Goal: Information Seeking & Learning: Compare options

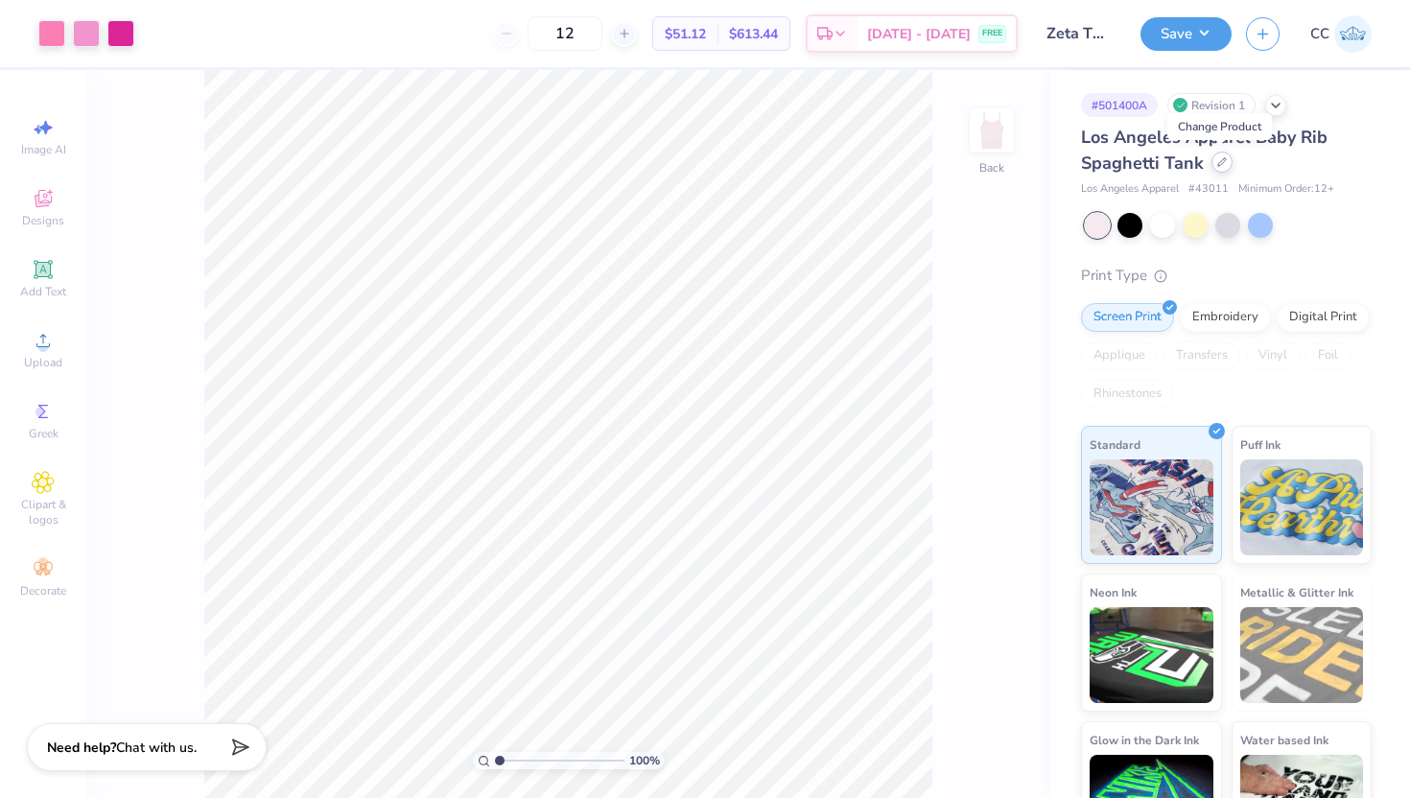
click at [1212, 168] on div at bounding box center [1221, 162] width 21 height 21
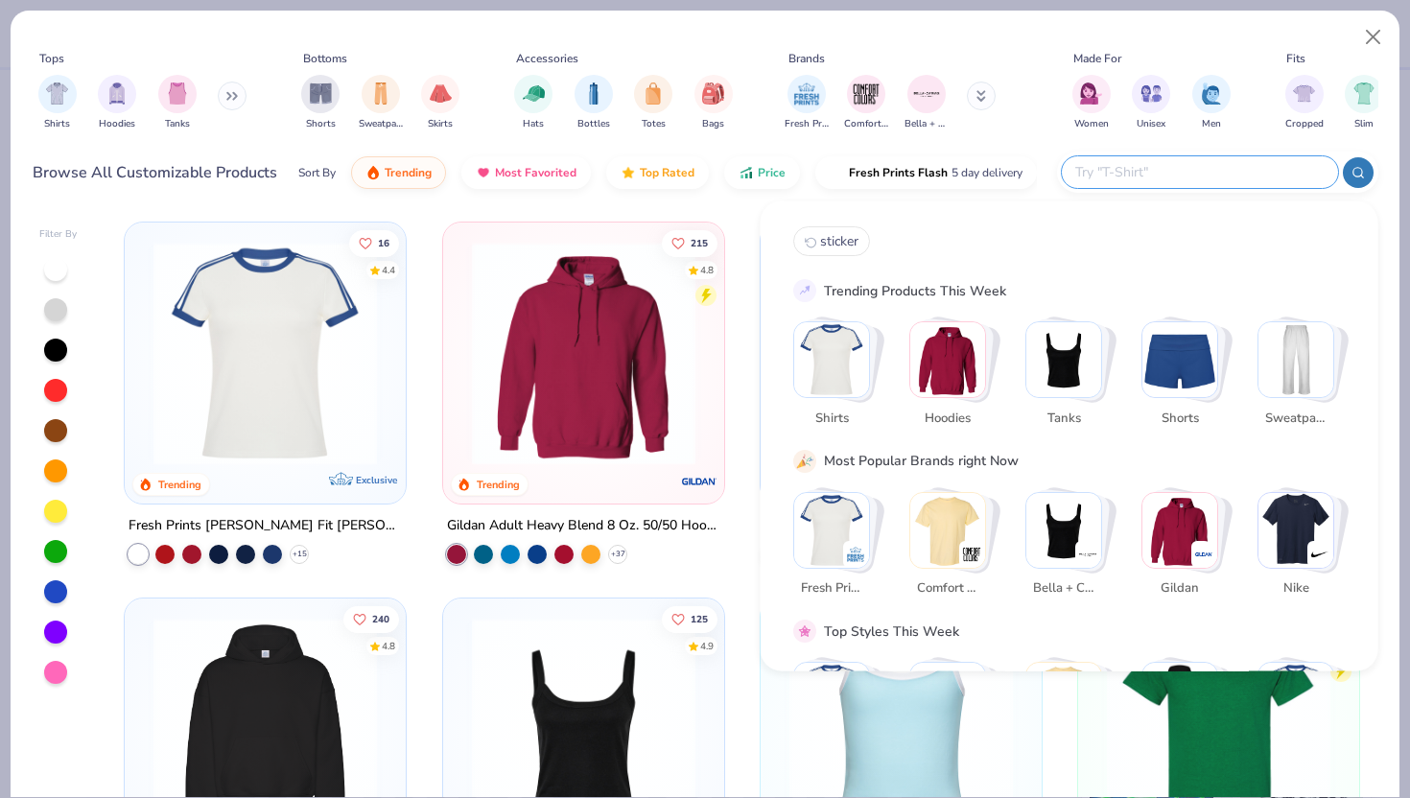
click at [1225, 183] on div at bounding box center [1199, 172] width 276 height 32
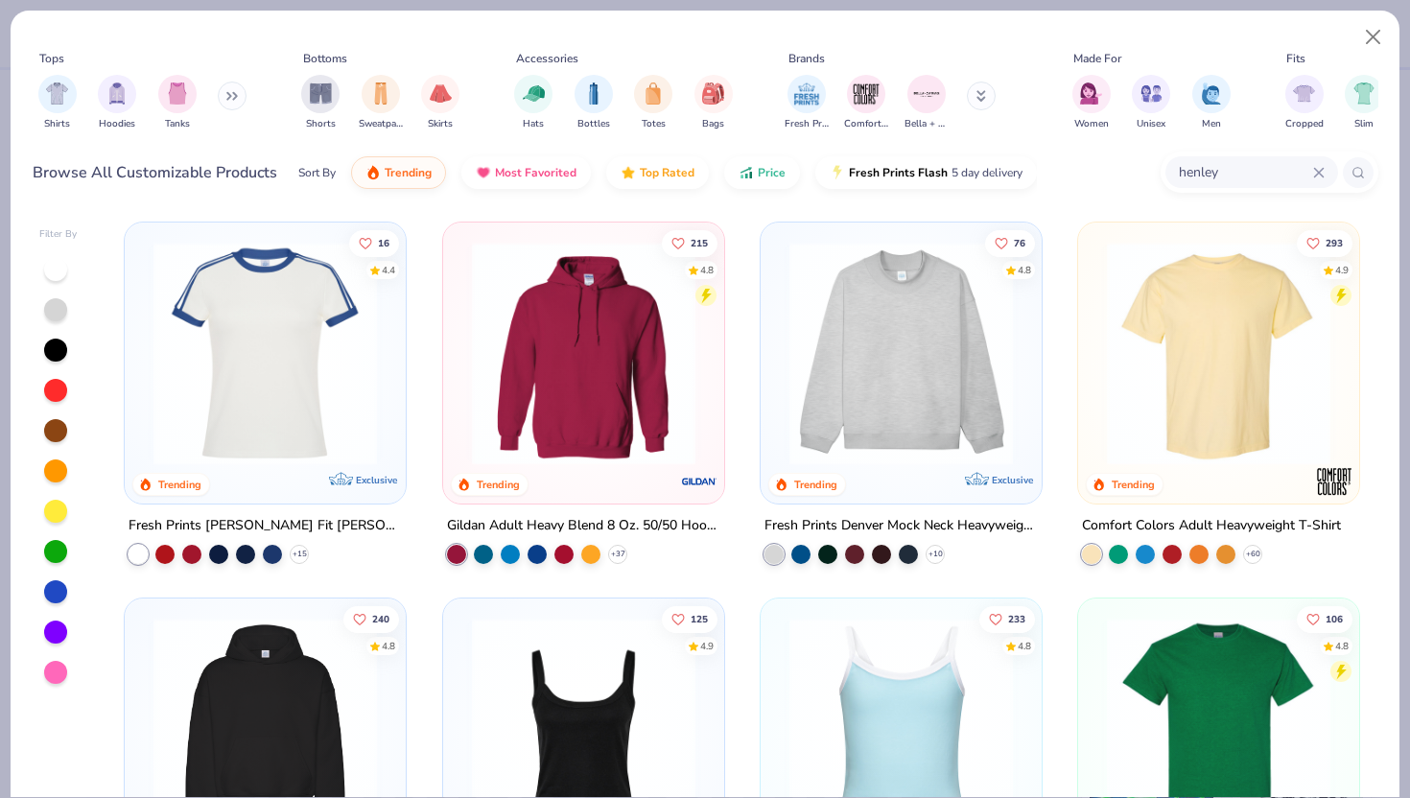
type input "henley"
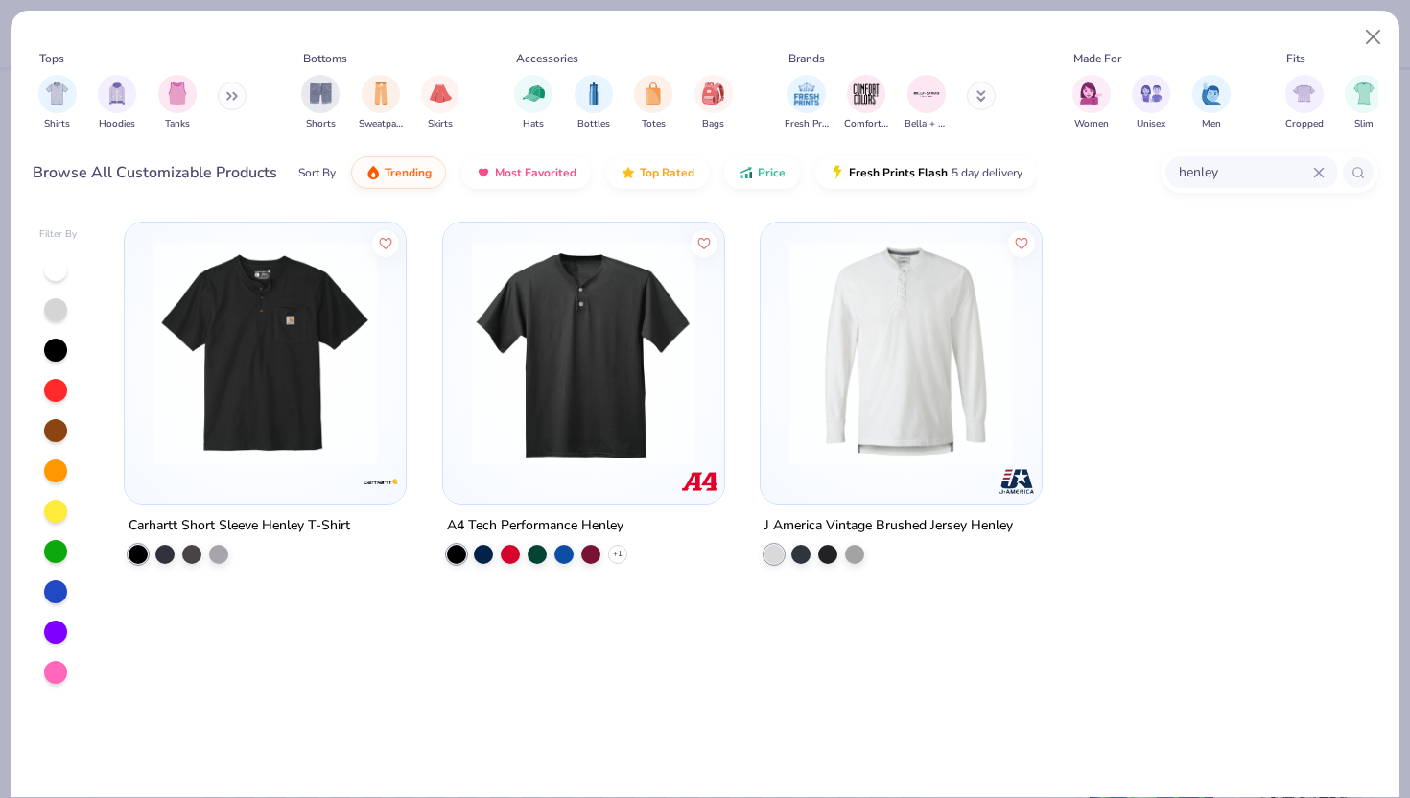
click at [621, 361] on img at bounding box center [583, 353] width 243 height 223
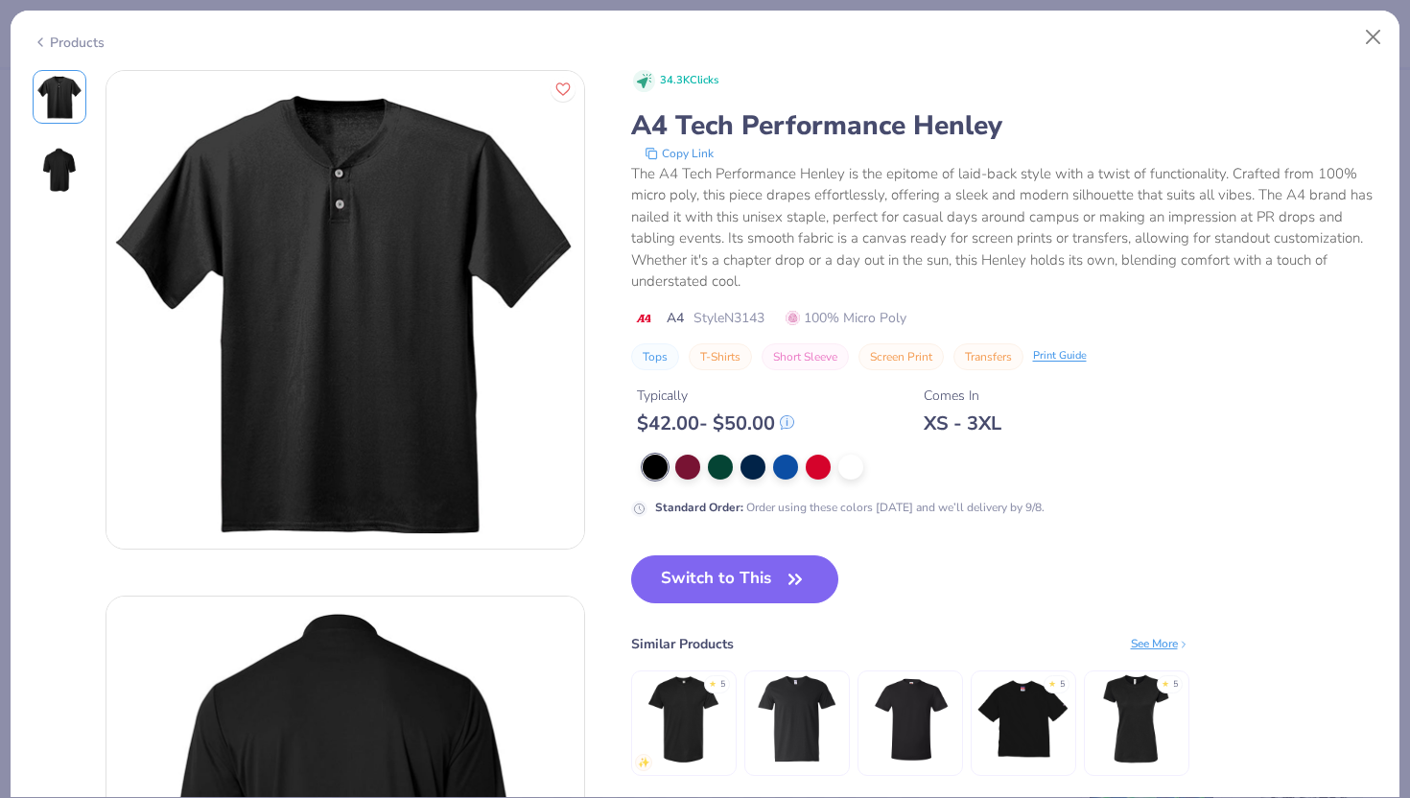
click at [834, 473] on div at bounding box center [1009, 467] width 735 height 25
click at [850, 471] on div at bounding box center [850, 465] width 25 height 25
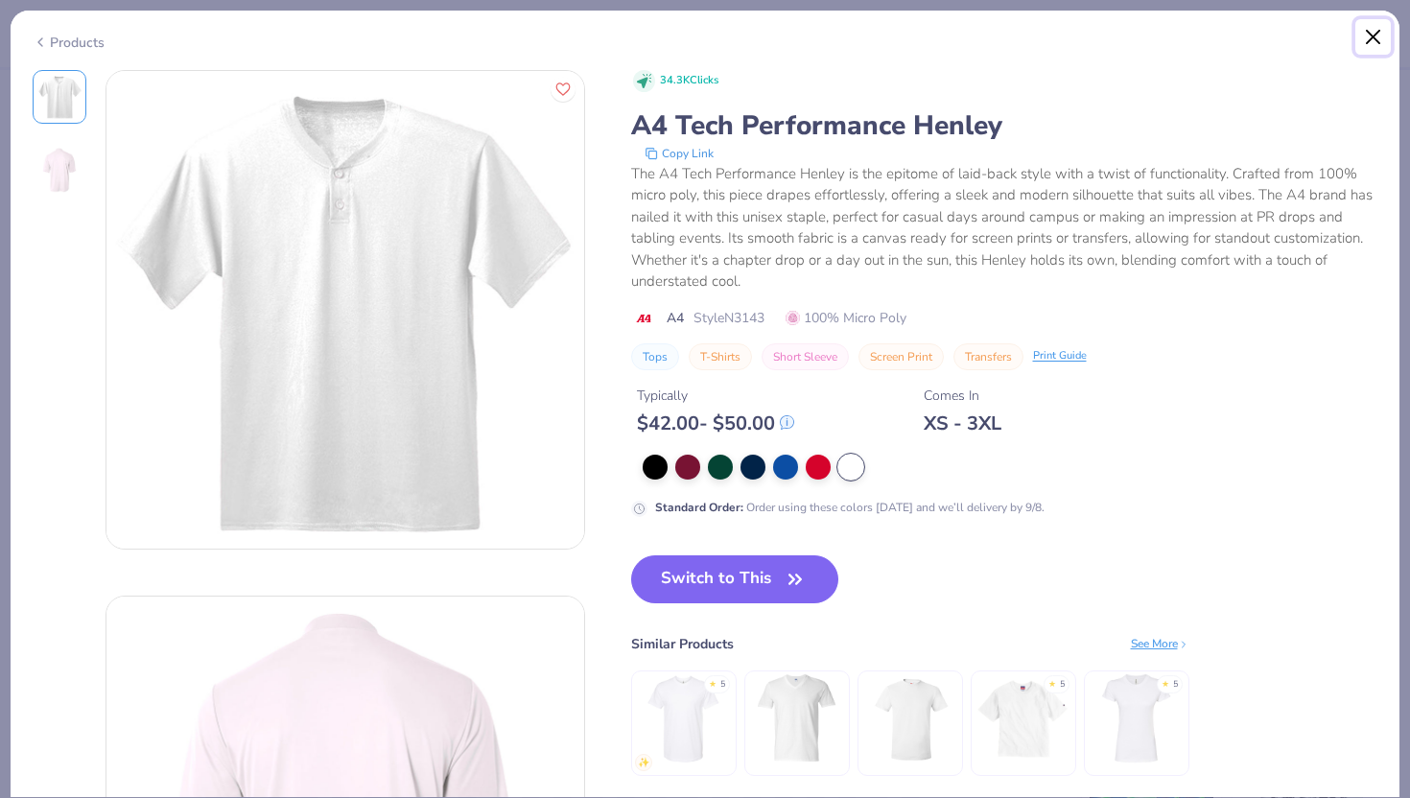
click at [1372, 27] on button "Close" at bounding box center [1373, 37] width 36 height 36
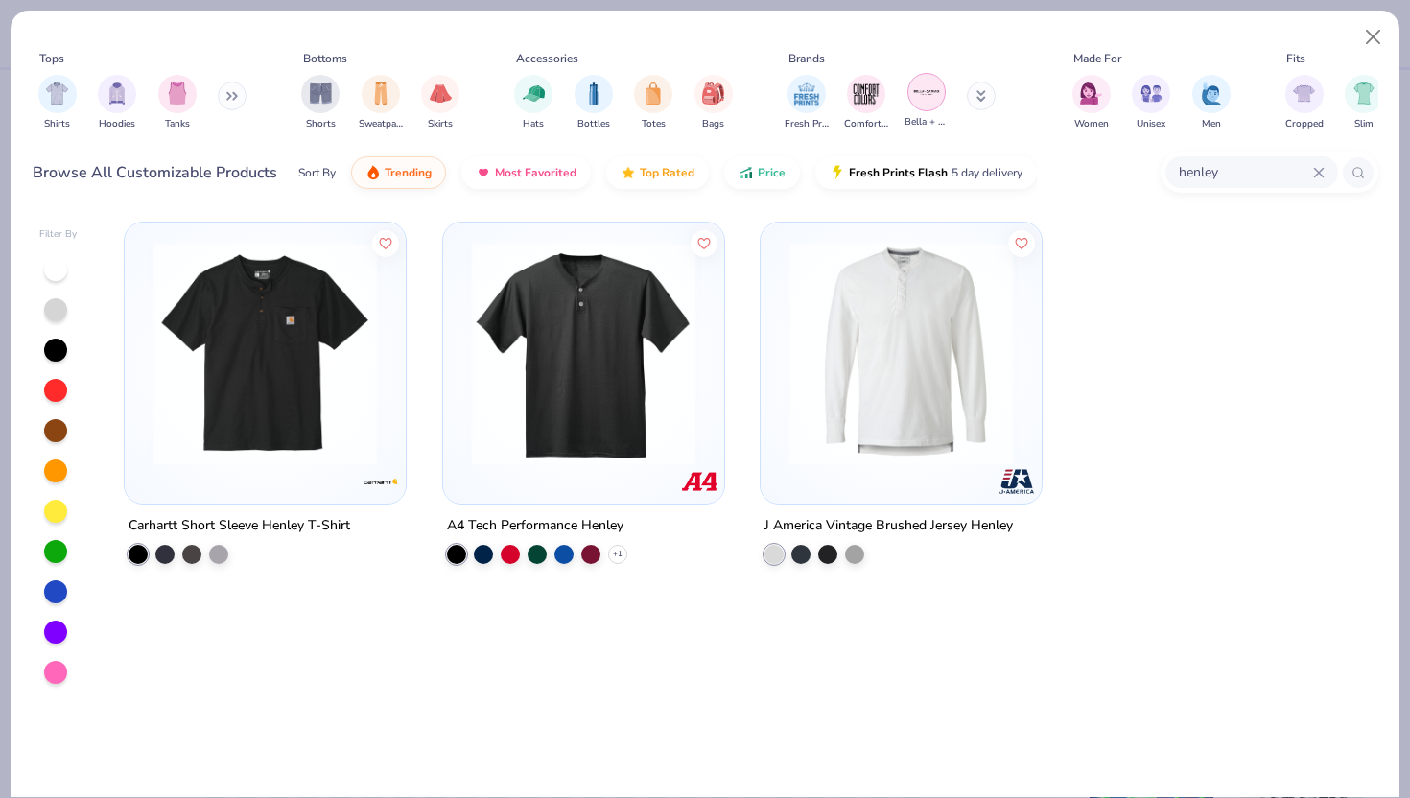
click at [931, 105] on img "filter for Bella + Canvas" at bounding box center [926, 92] width 29 height 29
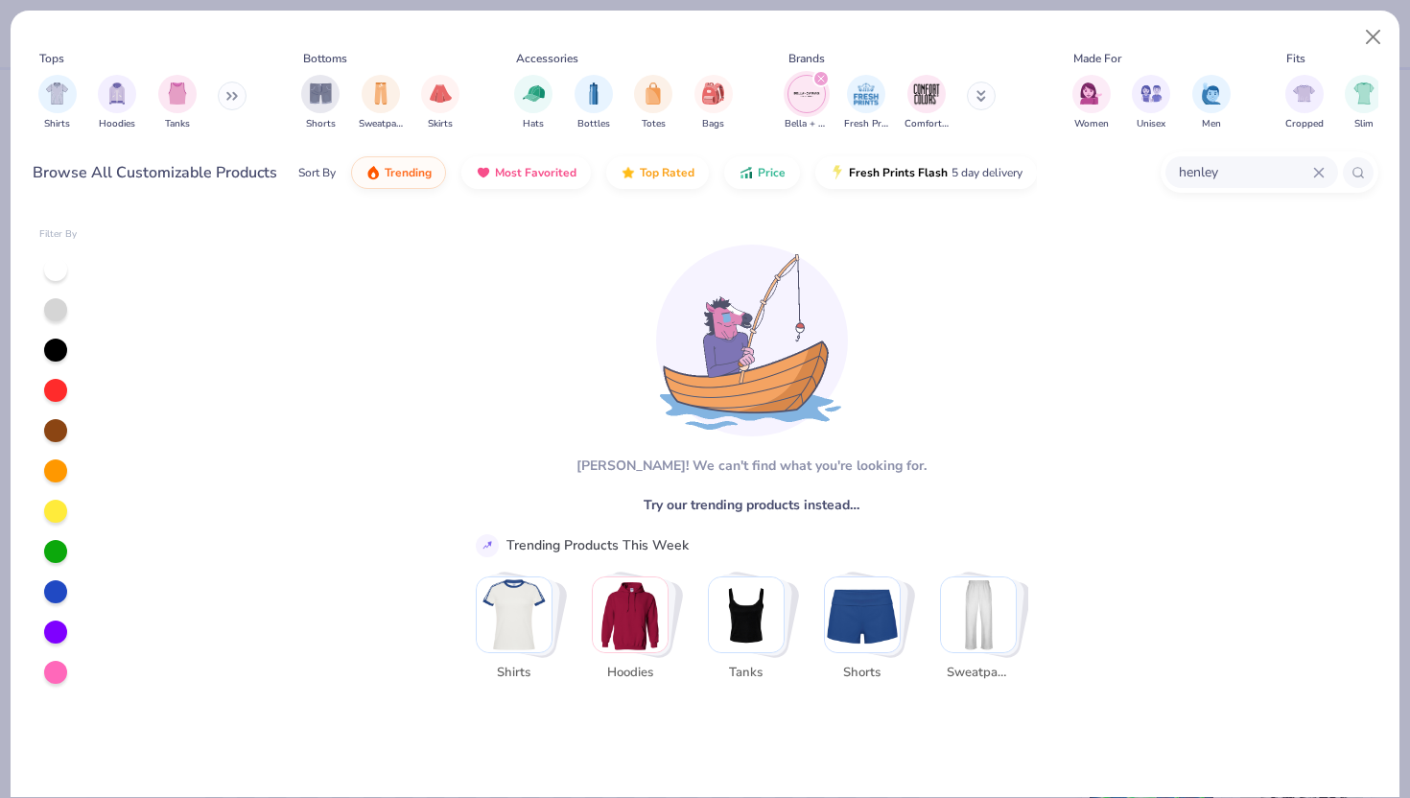
click at [1316, 182] on div "henley" at bounding box center [1251, 172] width 173 height 32
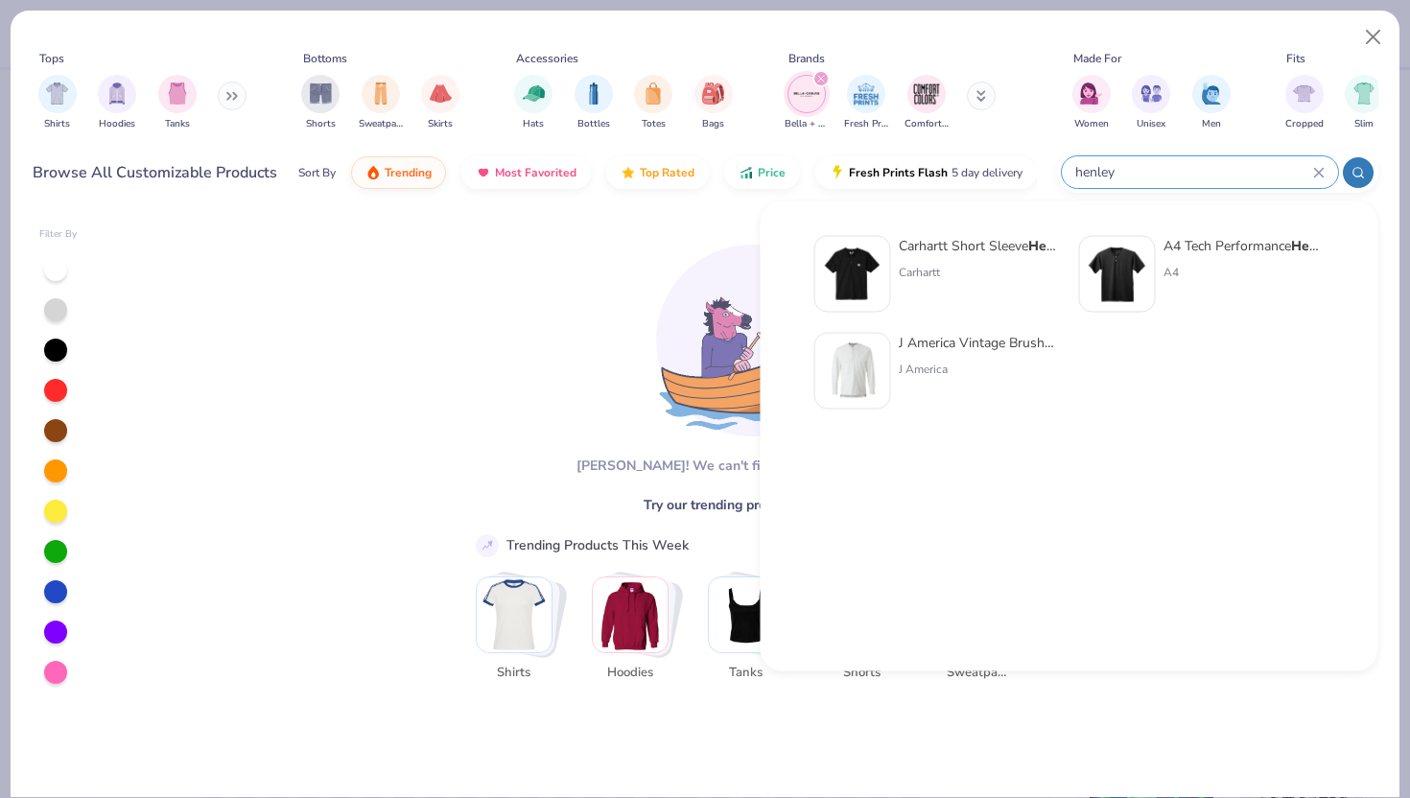
click at [1318, 173] on icon at bounding box center [1318, 172] width 9 height 9
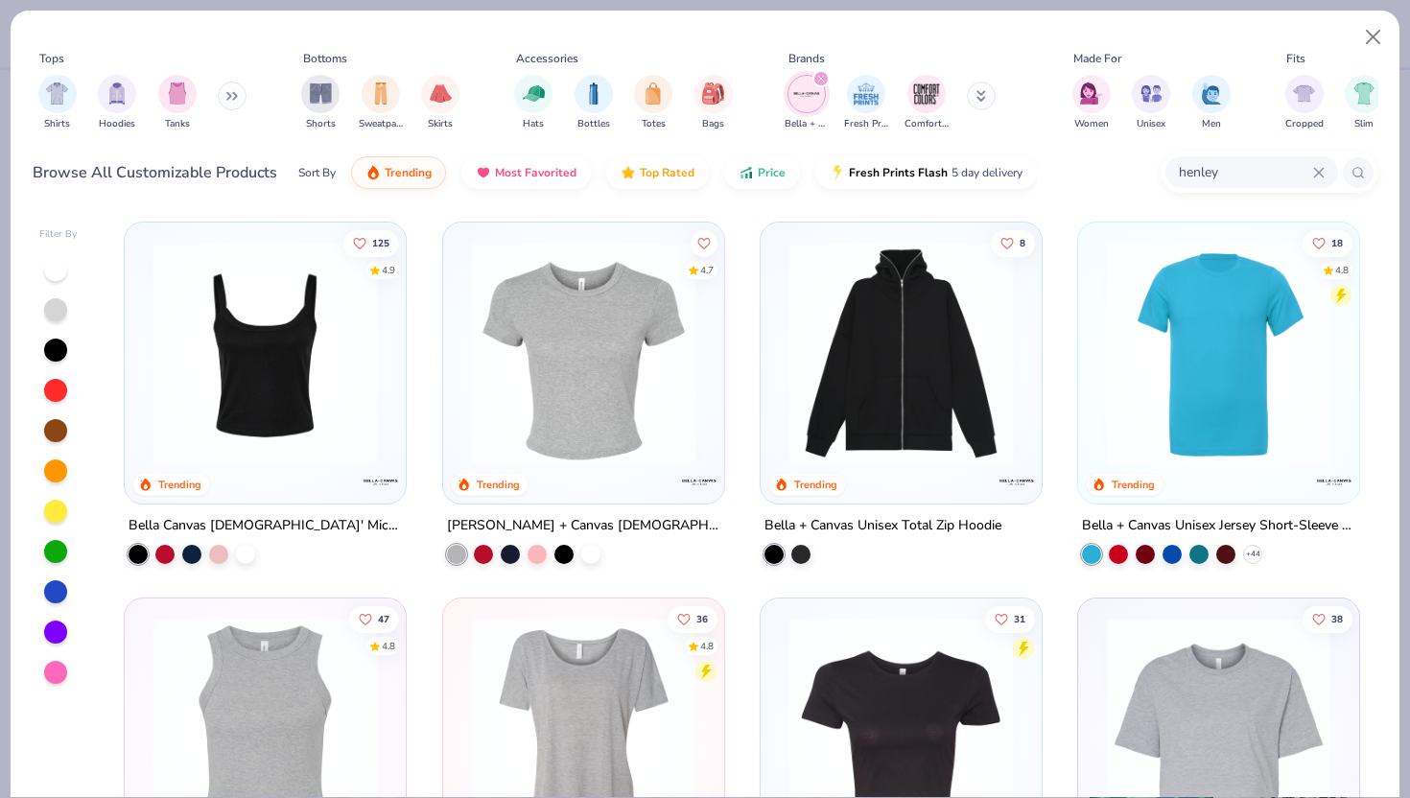
drag, startPoint x: 1244, startPoint y: 176, endPoint x: 1132, endPoint y: 175, distance: 111.2
click at [1132, 175] on div "Browse All Customizable Products Sort By Trending Most Favorited Top Rated Pric…" at bounding box center [705, 173] width 1345 height 54
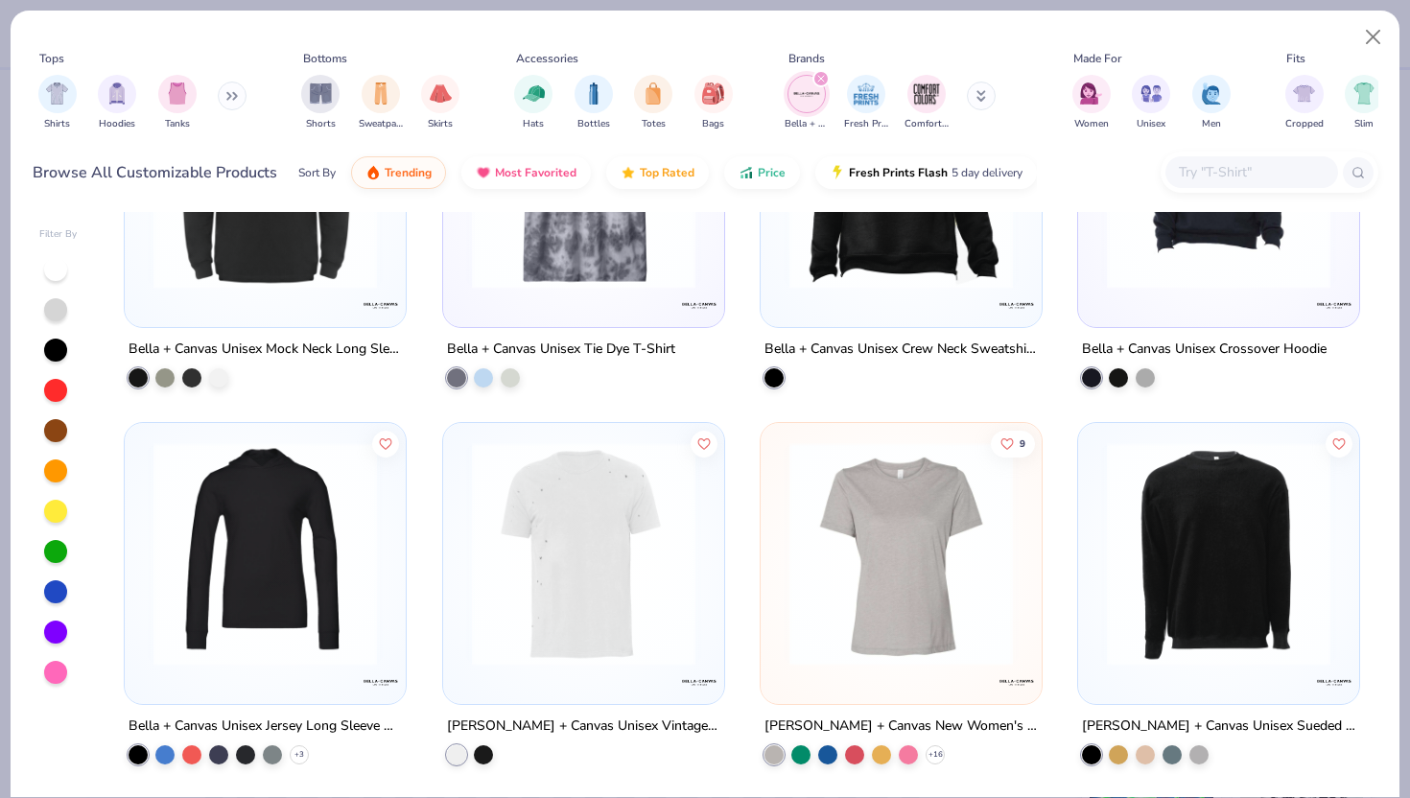
scroll to position [4777, 0]
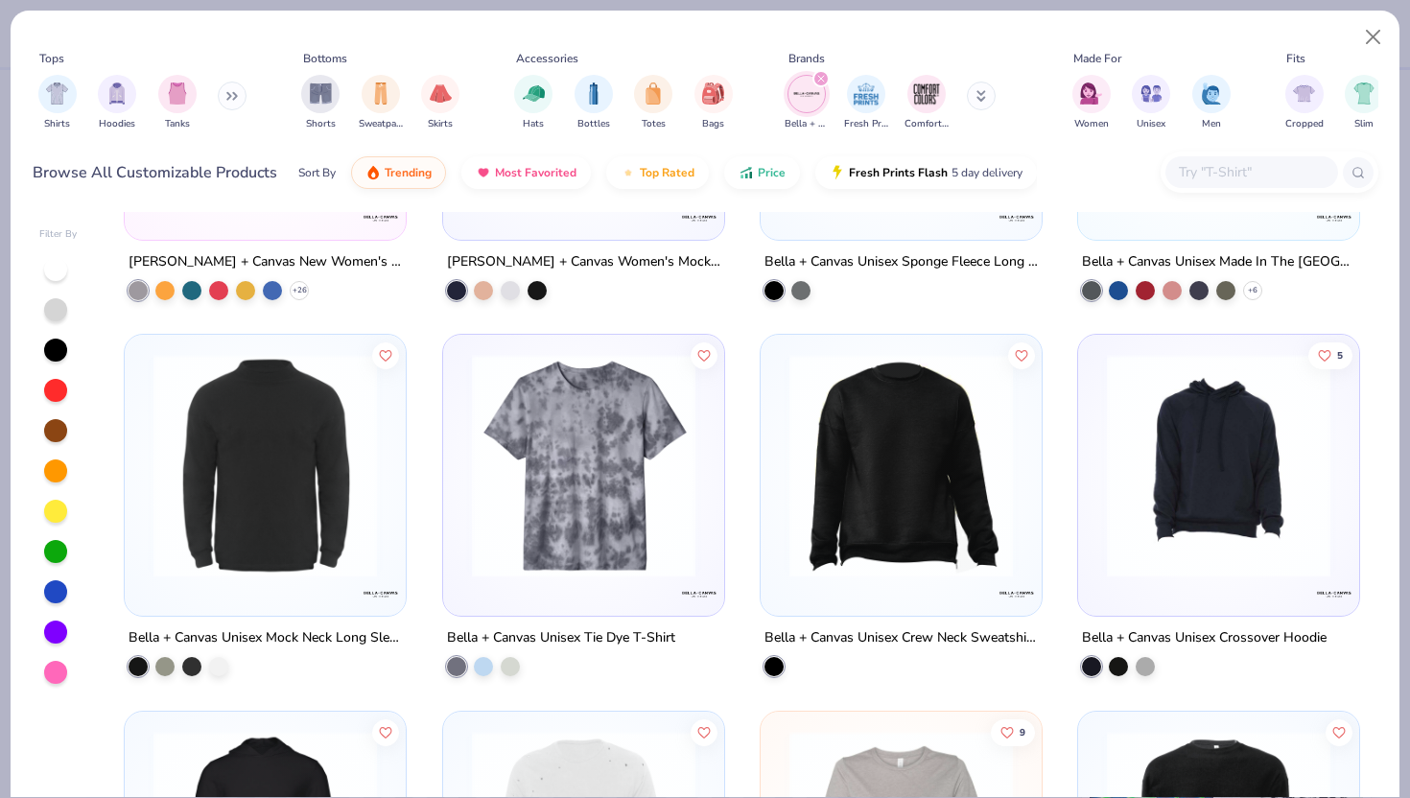
click at [241, 108] on div "Shirts Hoodies Tanks" at bounding box center [143, 102] width 221 height 71
click at [230, 94] on icon at bounding box center [228, 96] width 3 height 7
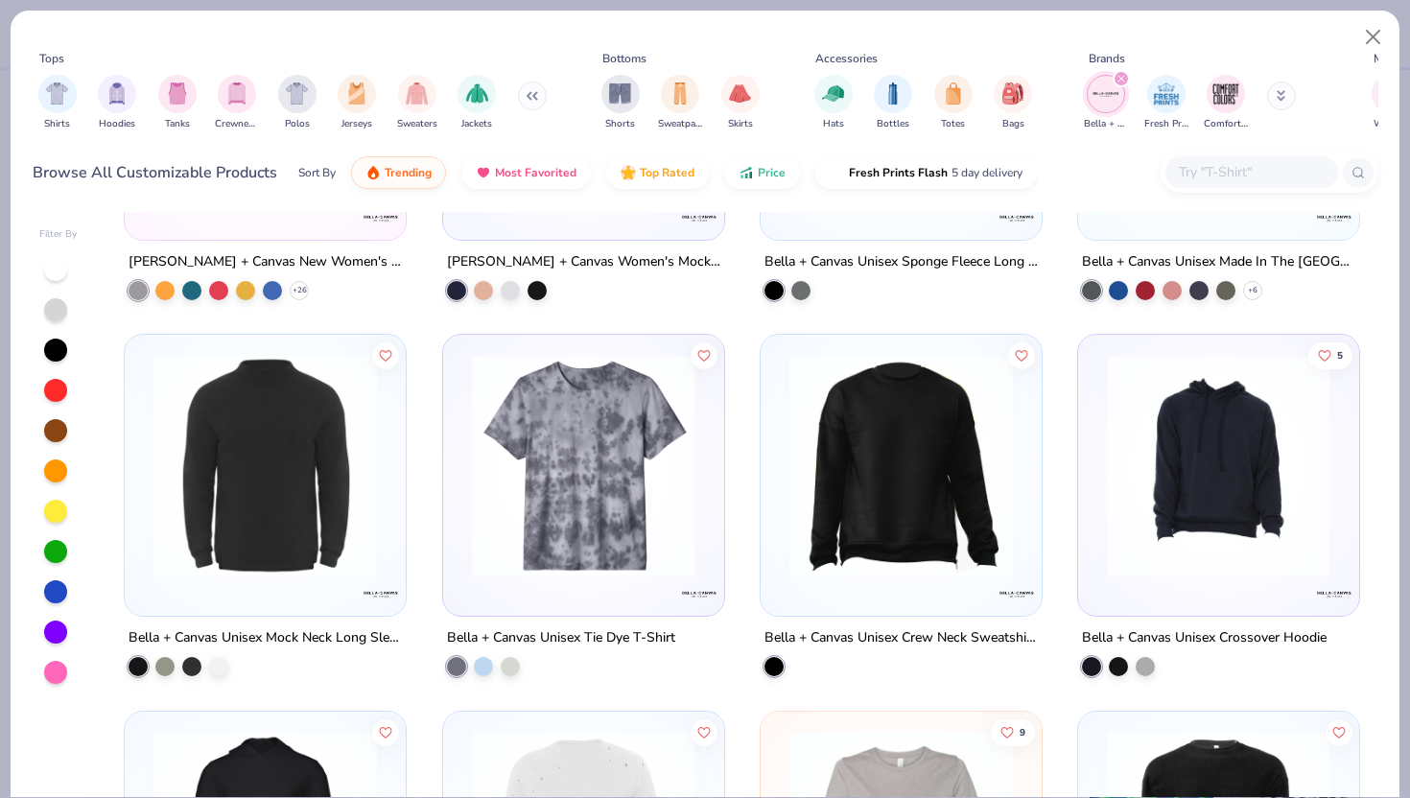
click at [1120, 77] on icon "filter for Bella + Canvas" at bounding box center [1121, 79] width 8 height 8
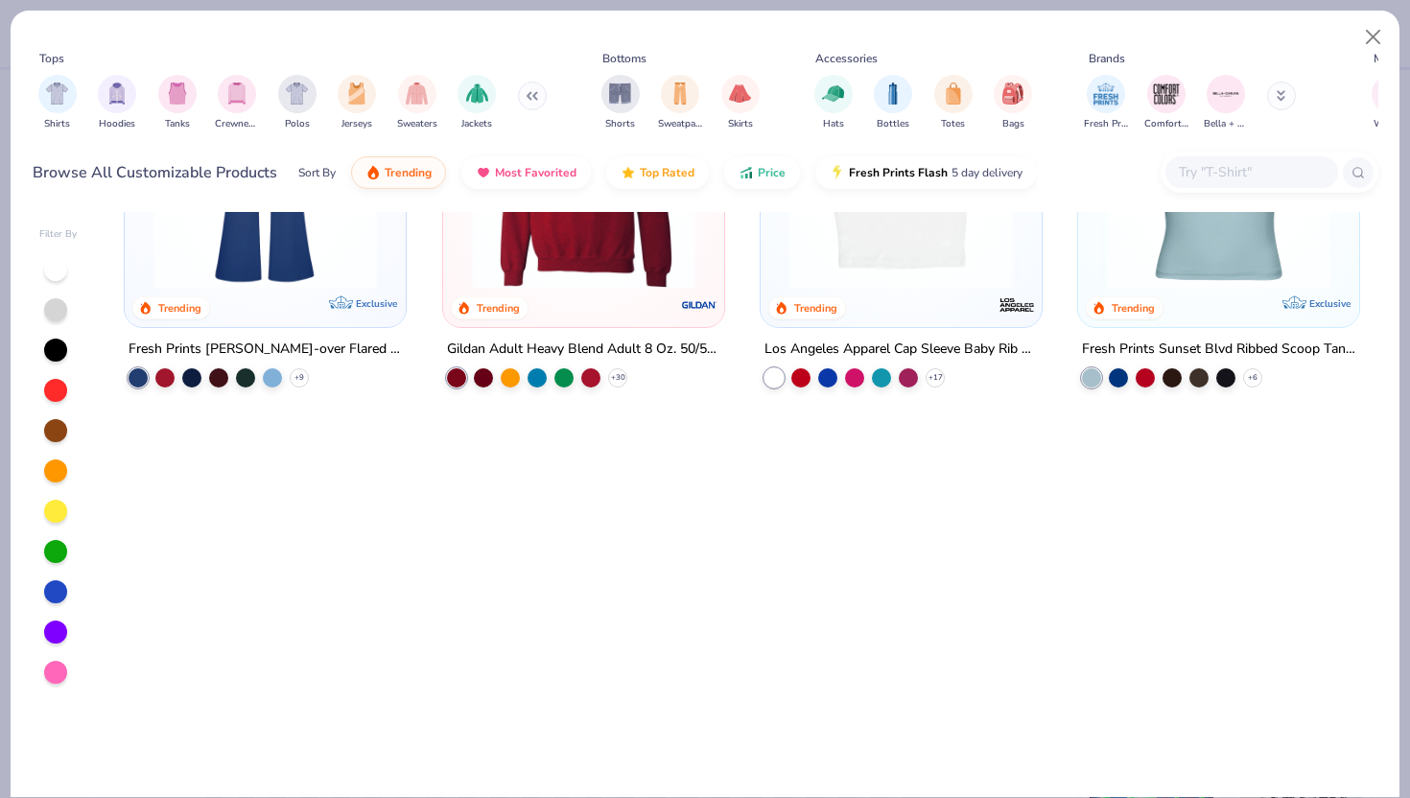
scroll to position [1680, 0]
click at [174, 94] on img "filter for Tanks" at bounding box center [177, 92] width 21 height 22
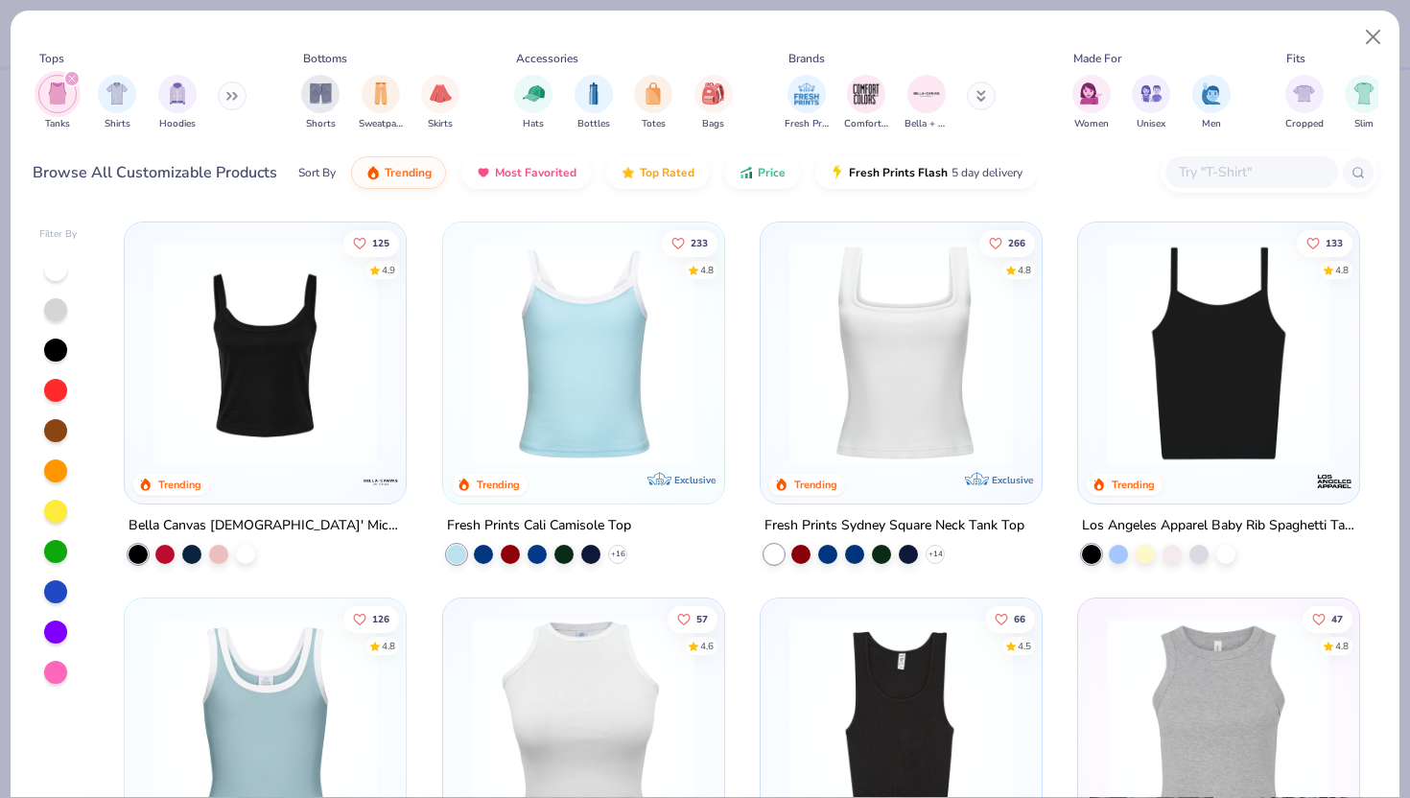
click at [71, 71] on div "filter for Tanks" at bounding box center [71, 78] width 17 height 17
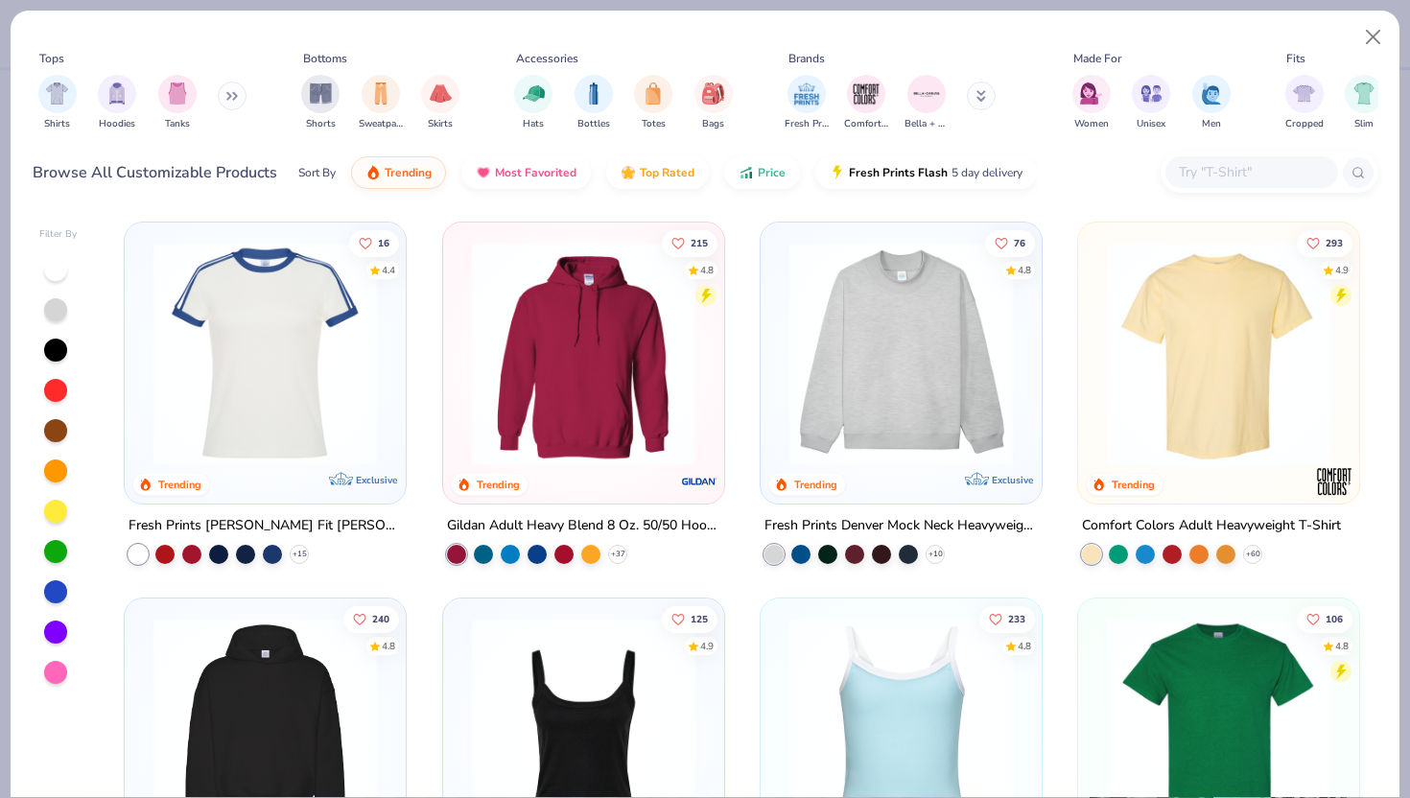
click at [976, 98] on icon at bounding box center [981, 96] width 10 height 12
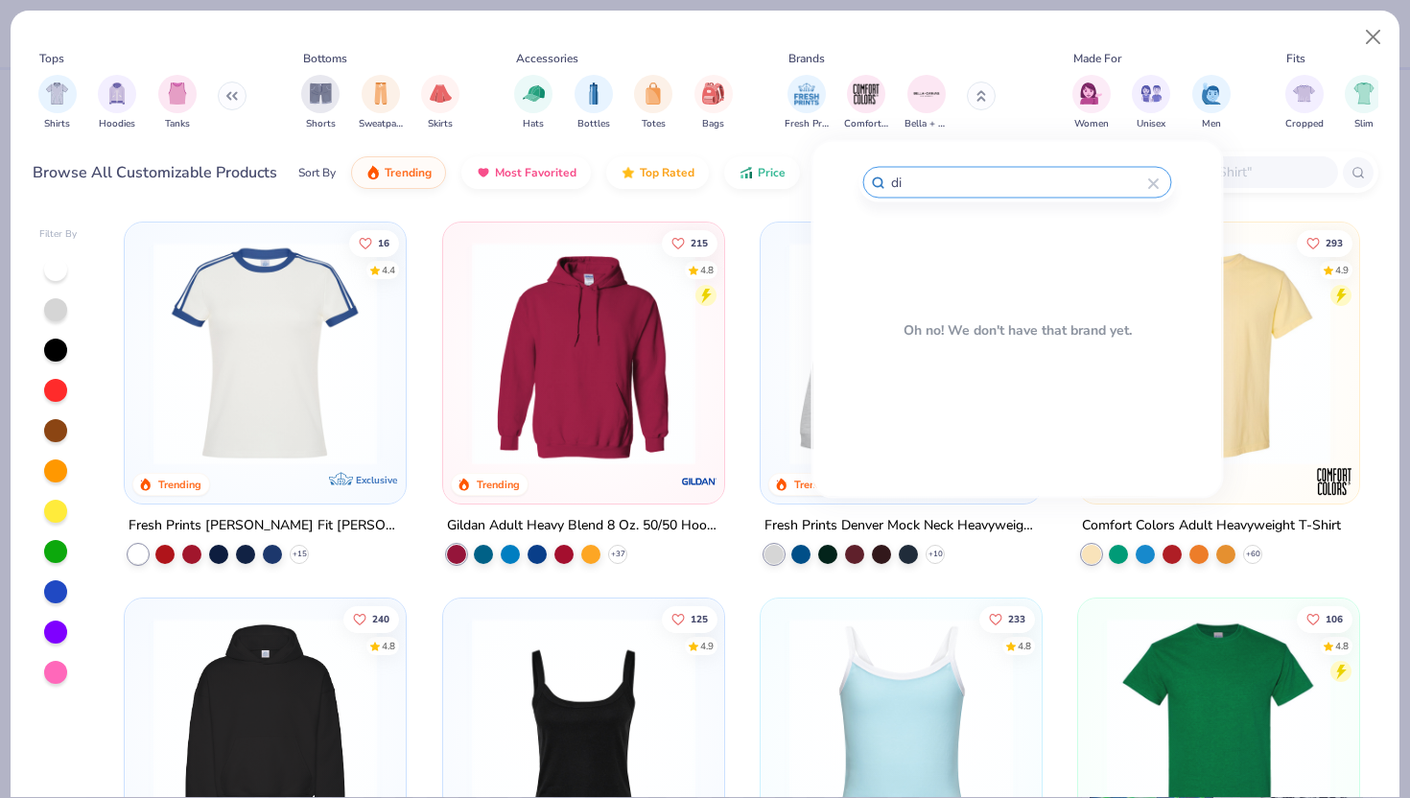
type input "d"
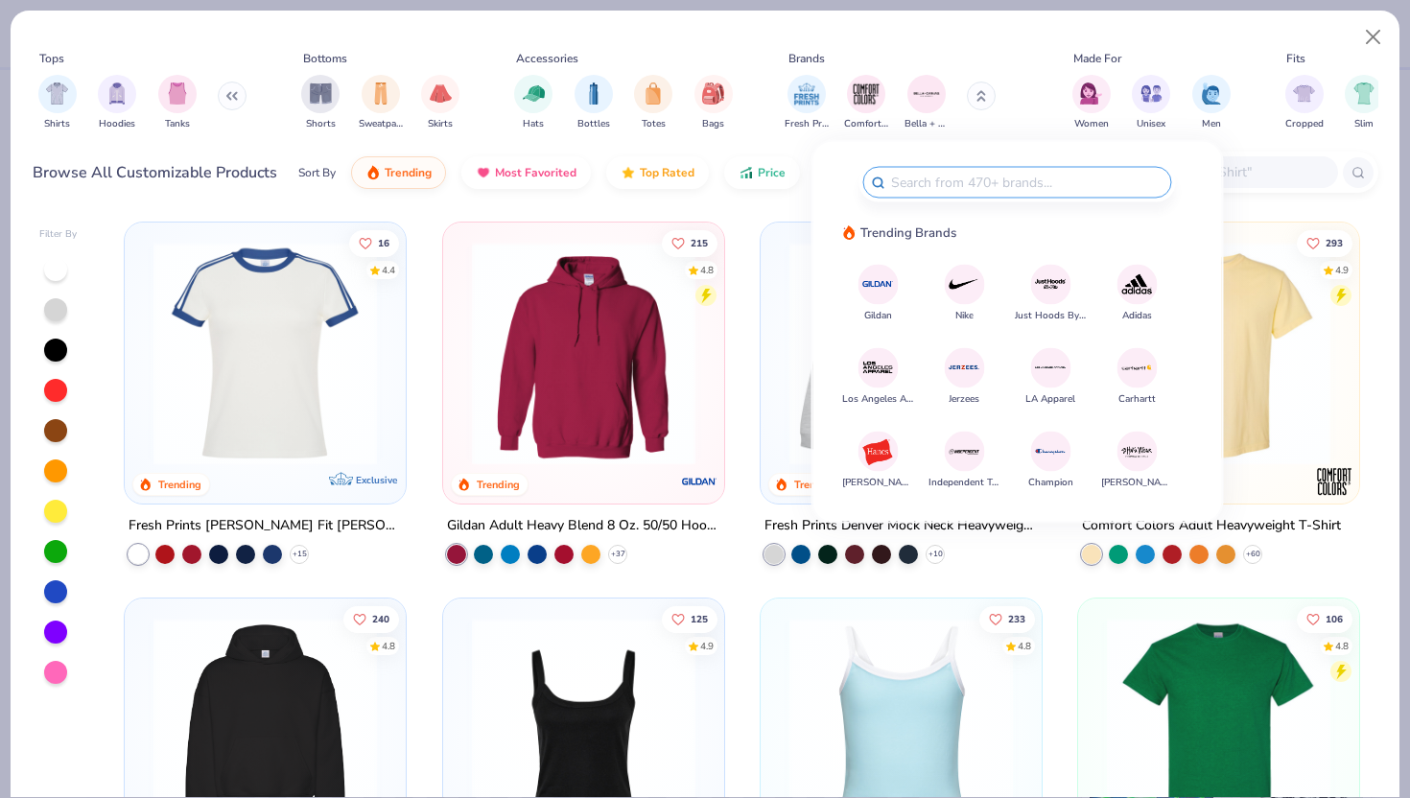
click at [876, 294] on img at bounding box center [878, 285] width 34 height 34
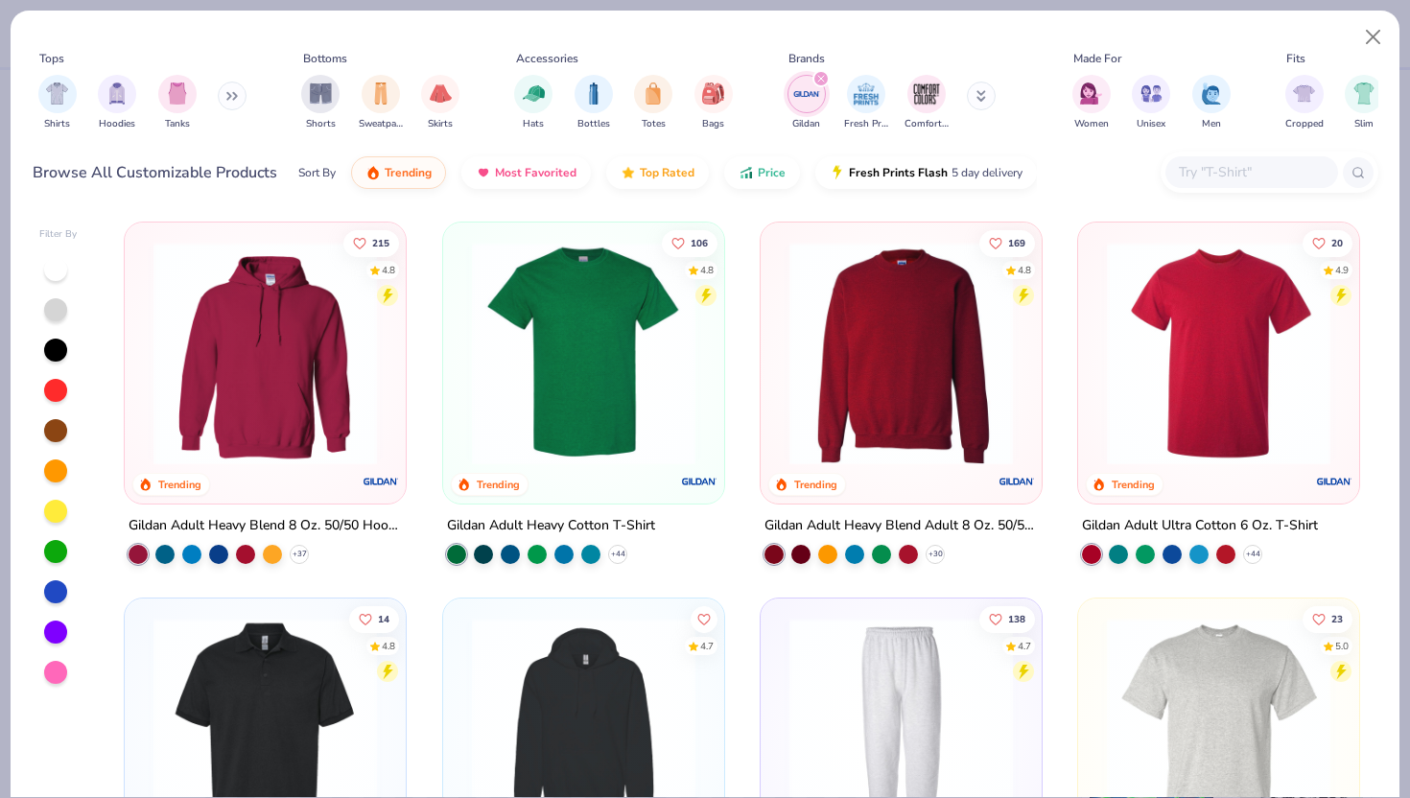
click at [822, 77] on icon "filter for Gildan" at bounding box center [821, 79] width 6 height 6
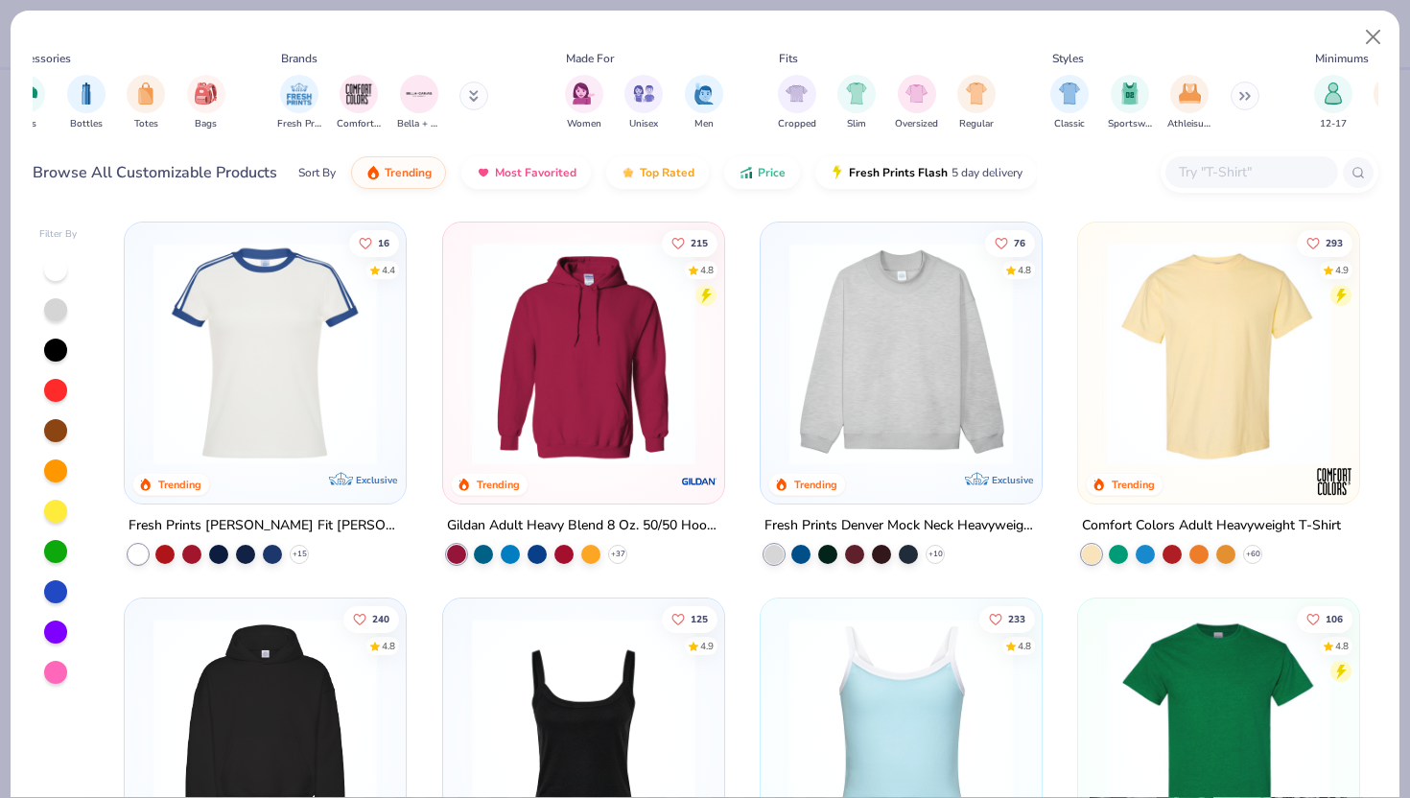
scroll to position [0, 515]
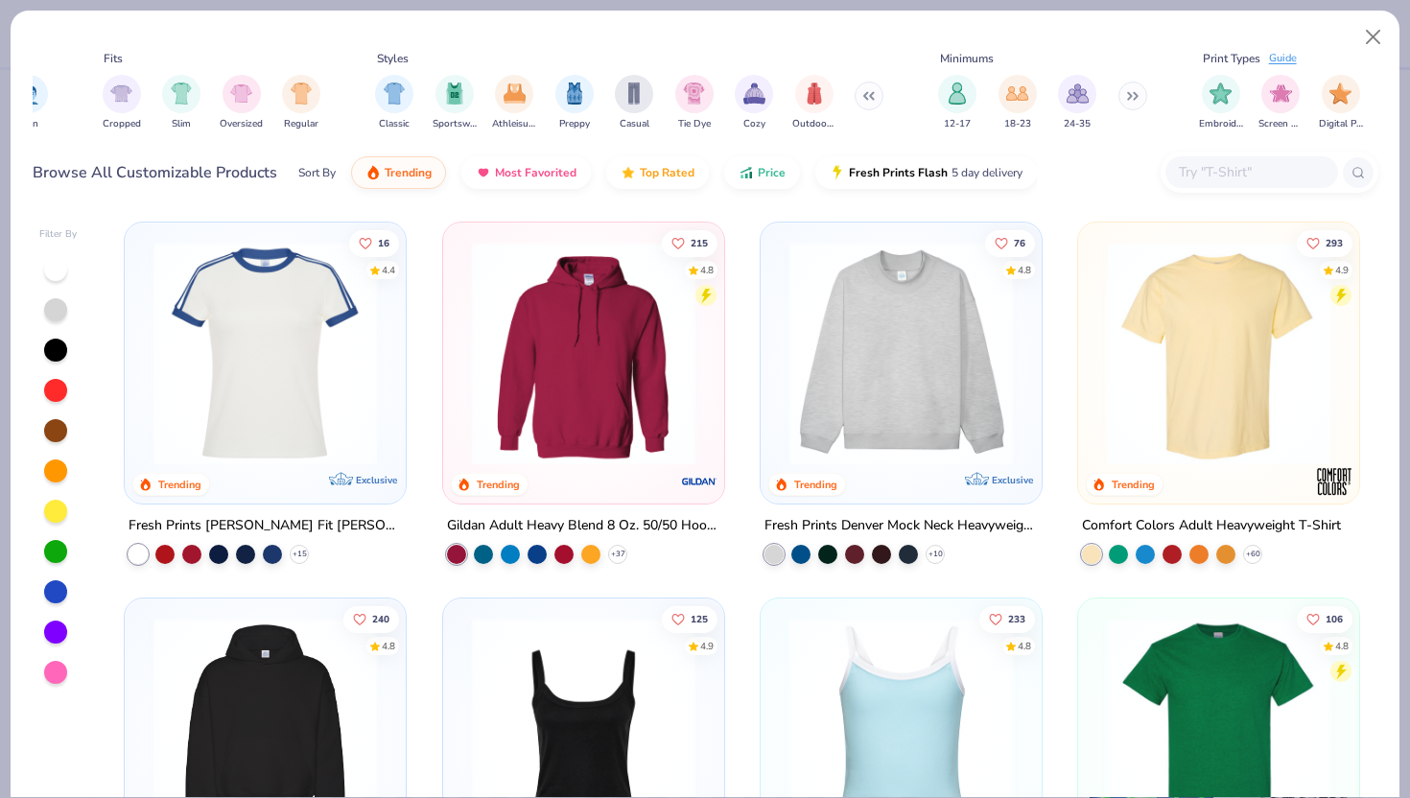
scroll to position [0, 1220]
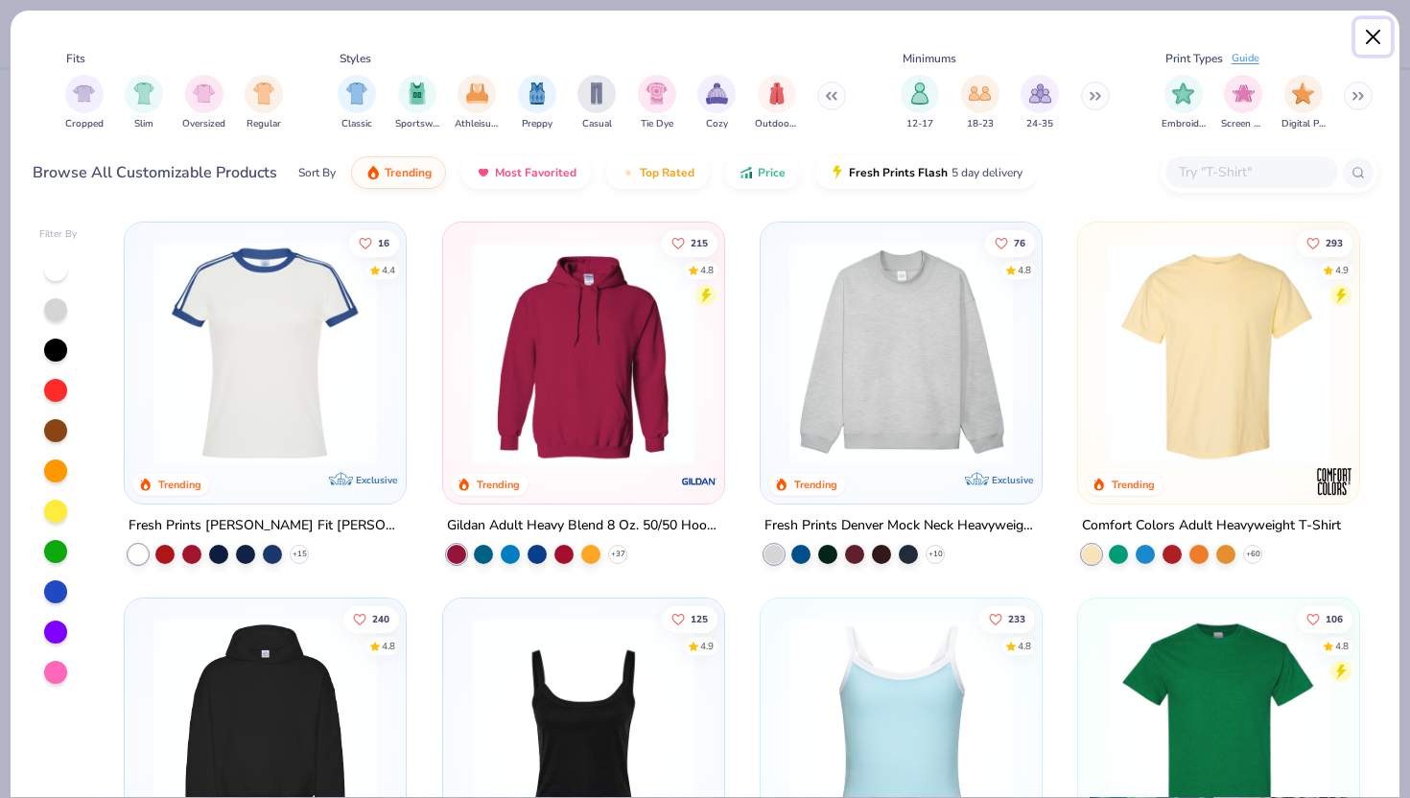
click at [1372, 40] on button "Close" at bounding box center [1373, 37] width 36 height 36
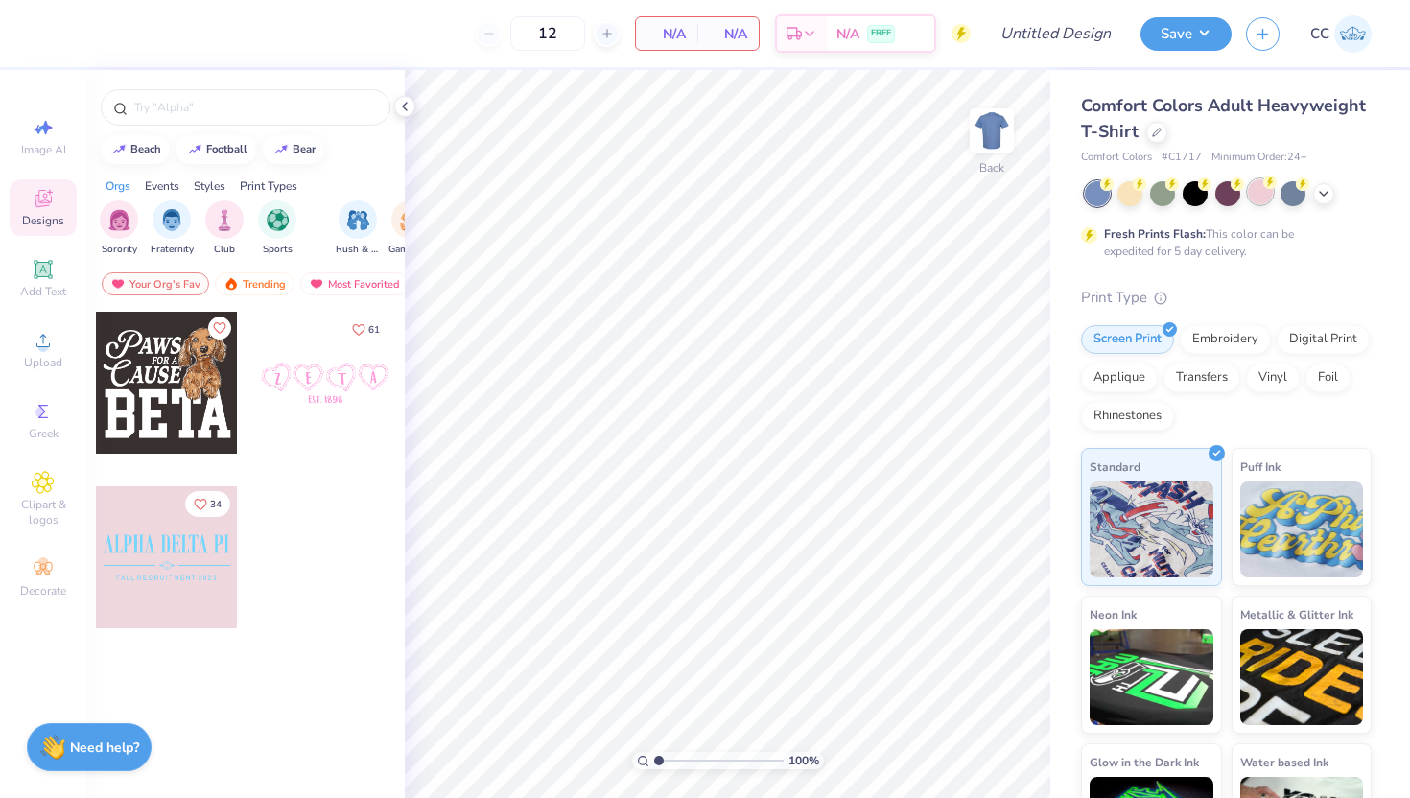
click at [1252, 195] on div at bounding box center [1260, 191] width 25 height 25
click at [405, 105] on polyline at bounding box center [405, 107] width 4 height 8
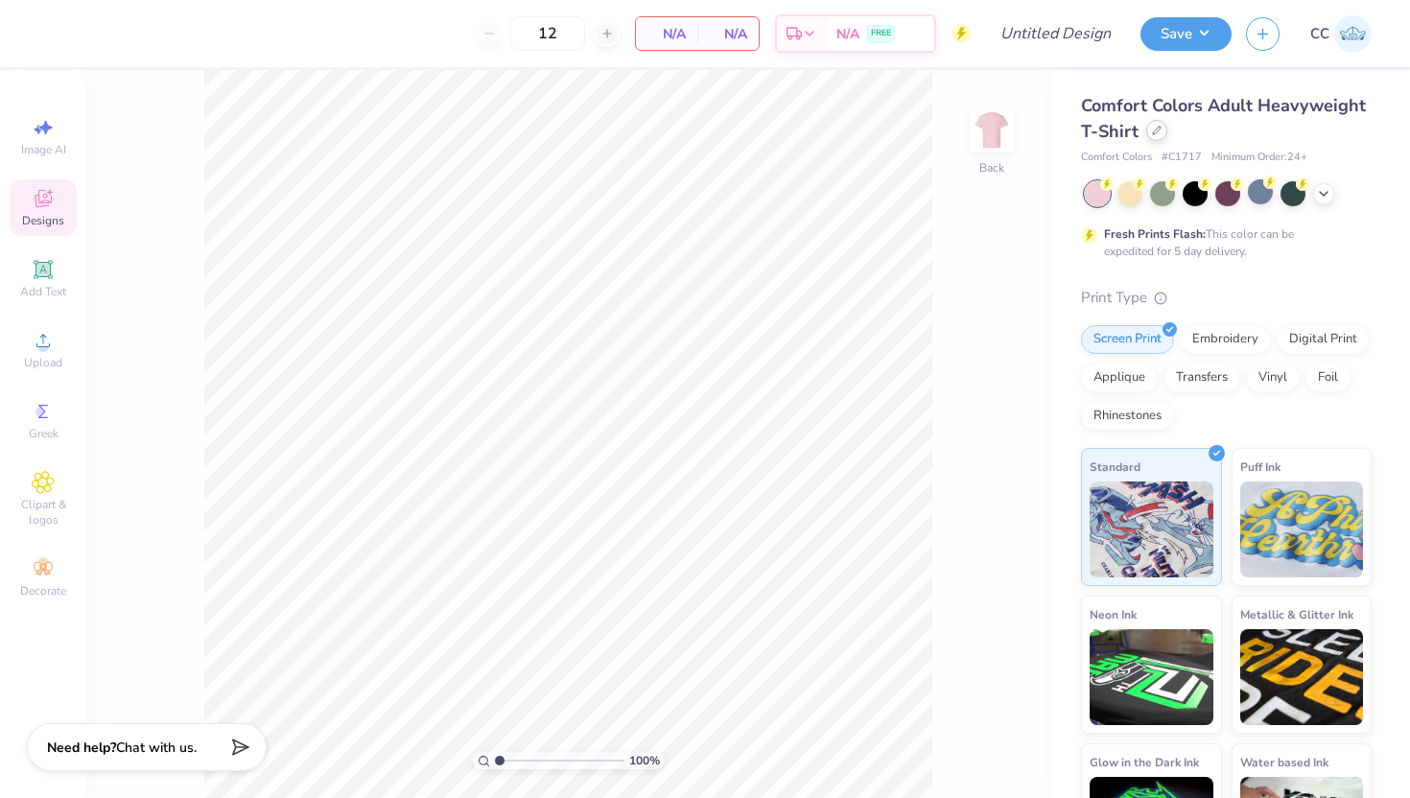
click at [1156, 138] on div at bounding box center [1156, 130] width 21 height 21
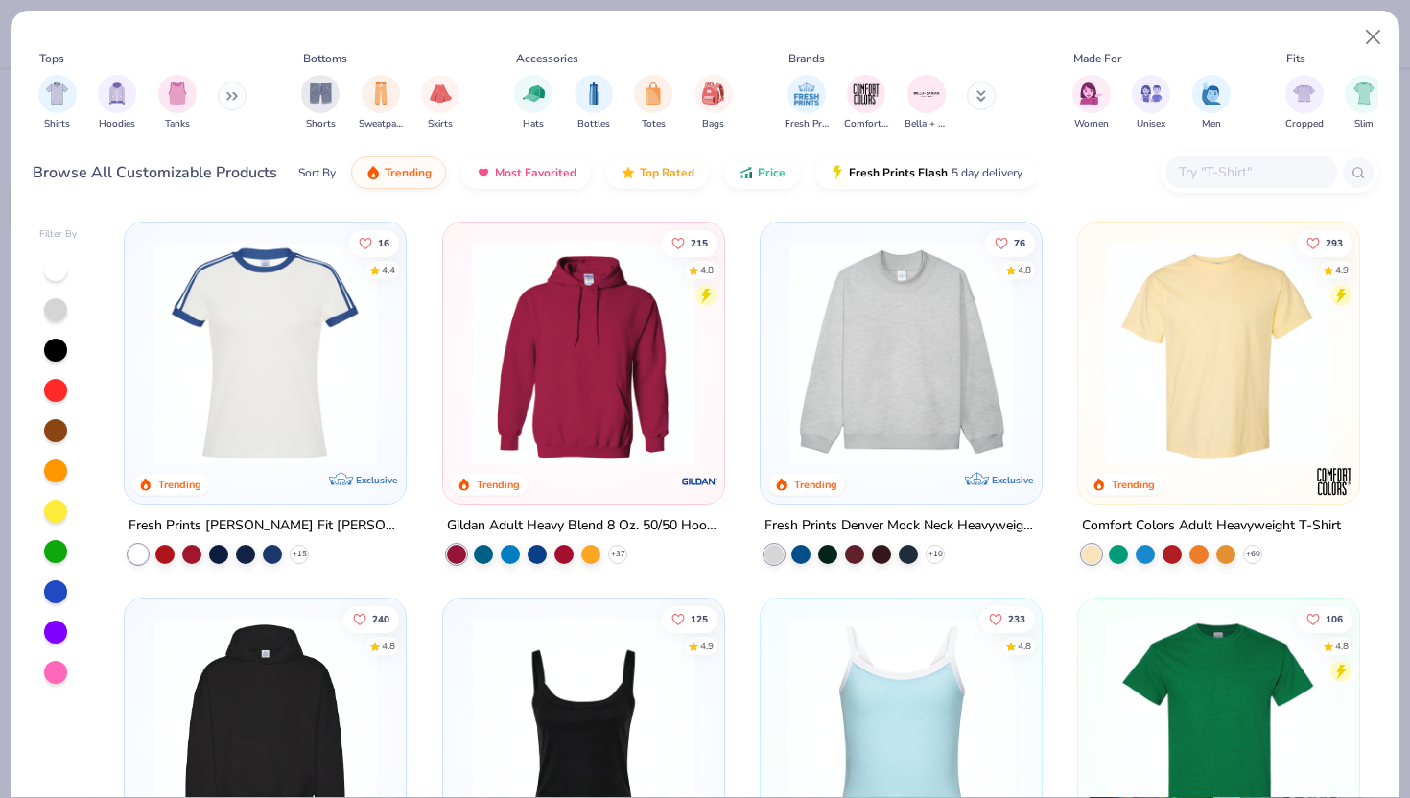
click at [1173, 177] on div at bounding box center [1251, 172] width 173 height 32
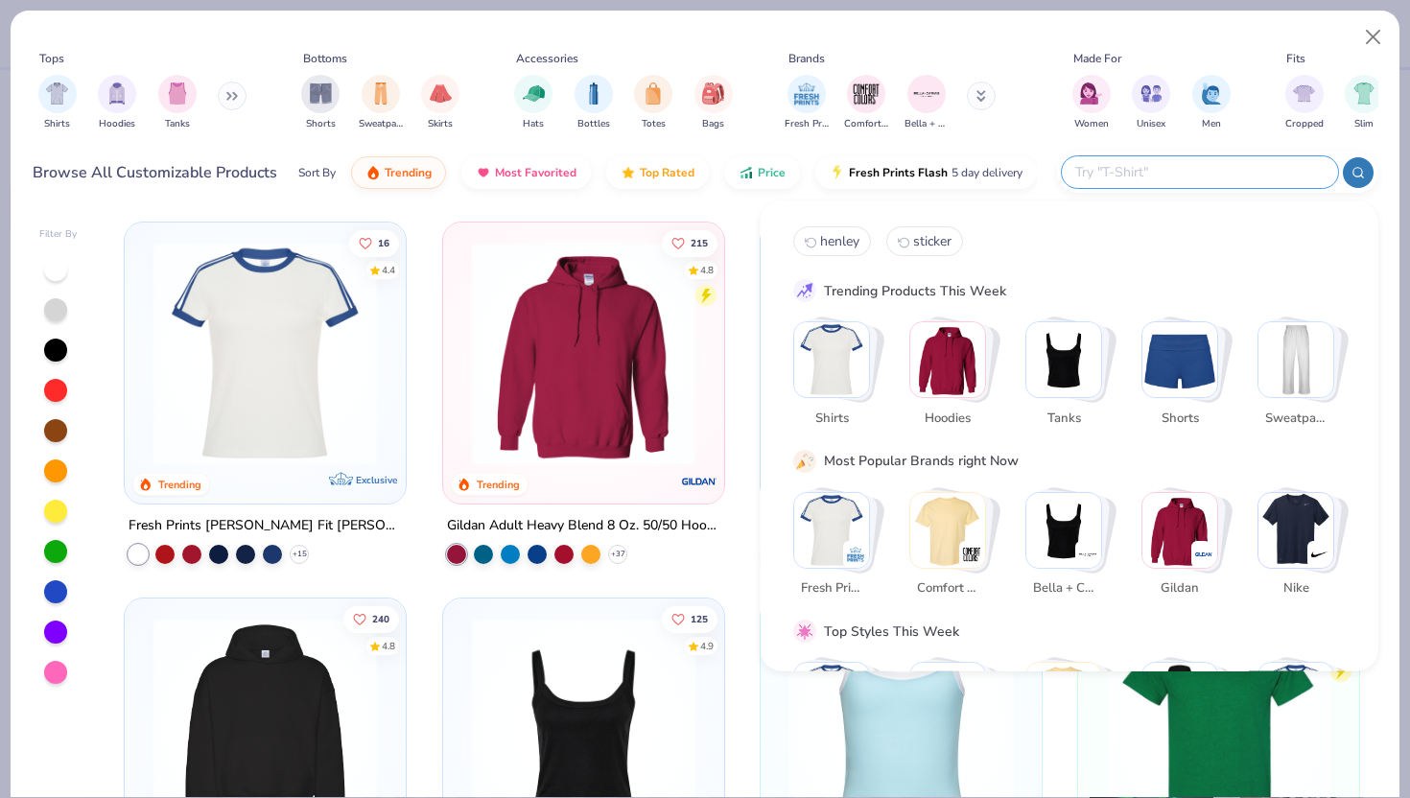
click at [1006, 103] on div "Fresh Prints Comfort Colors Bella + Canvas" at bounding box center [902, 102] width 242 height 71
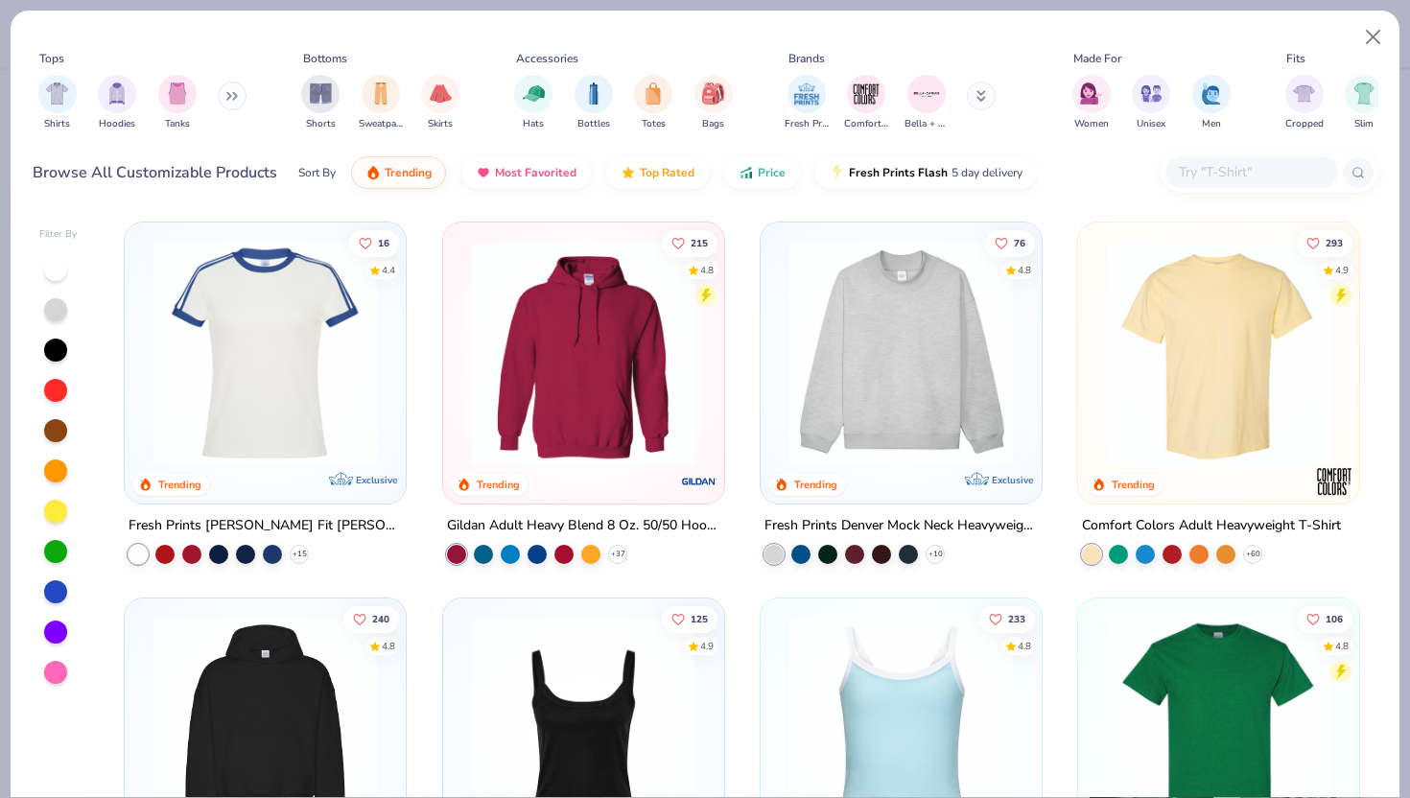
click at [988, 98] on button at bounding box center [981, 96] width 29 height 29
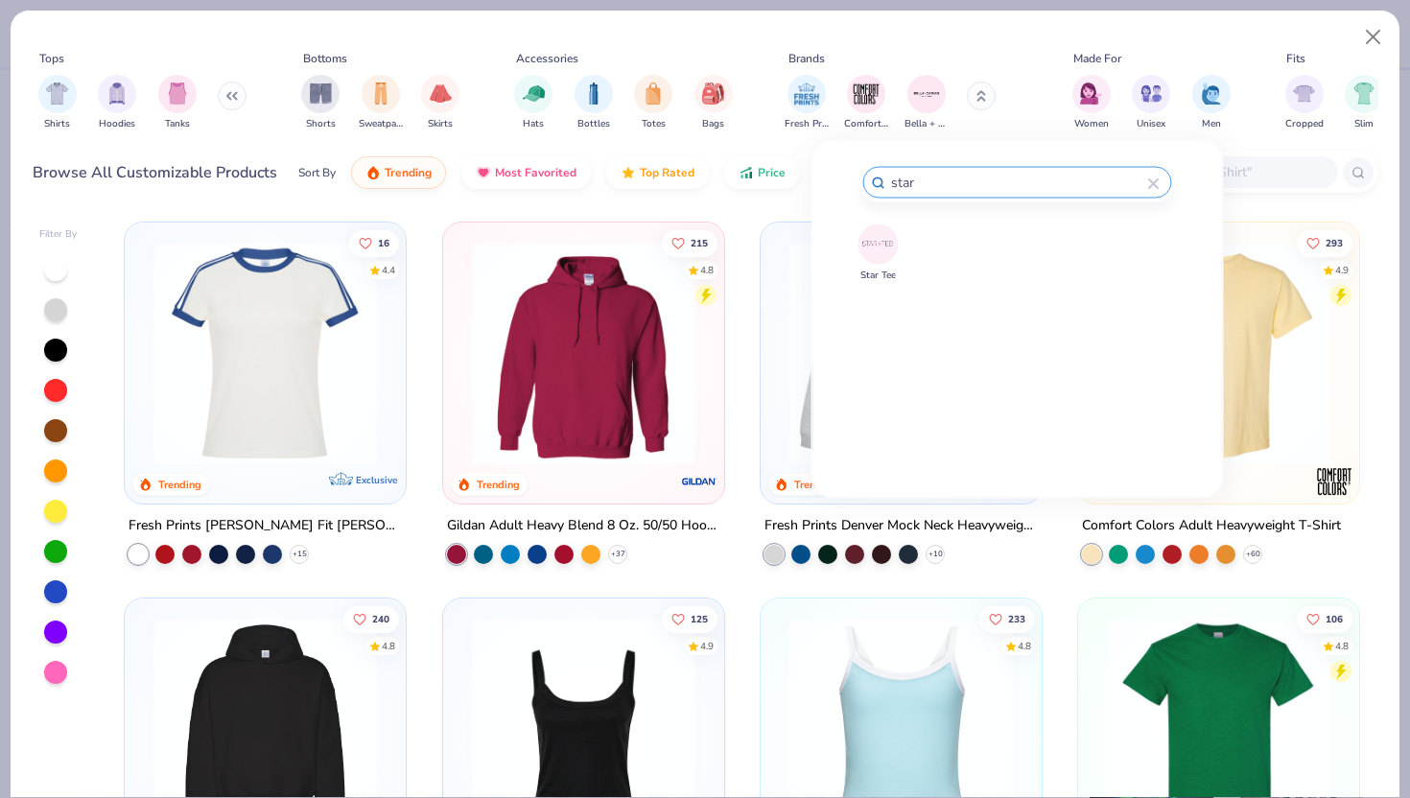
type input "star"
click at [878, 245] on img at bounding box center [878, 244] width 34 height 34
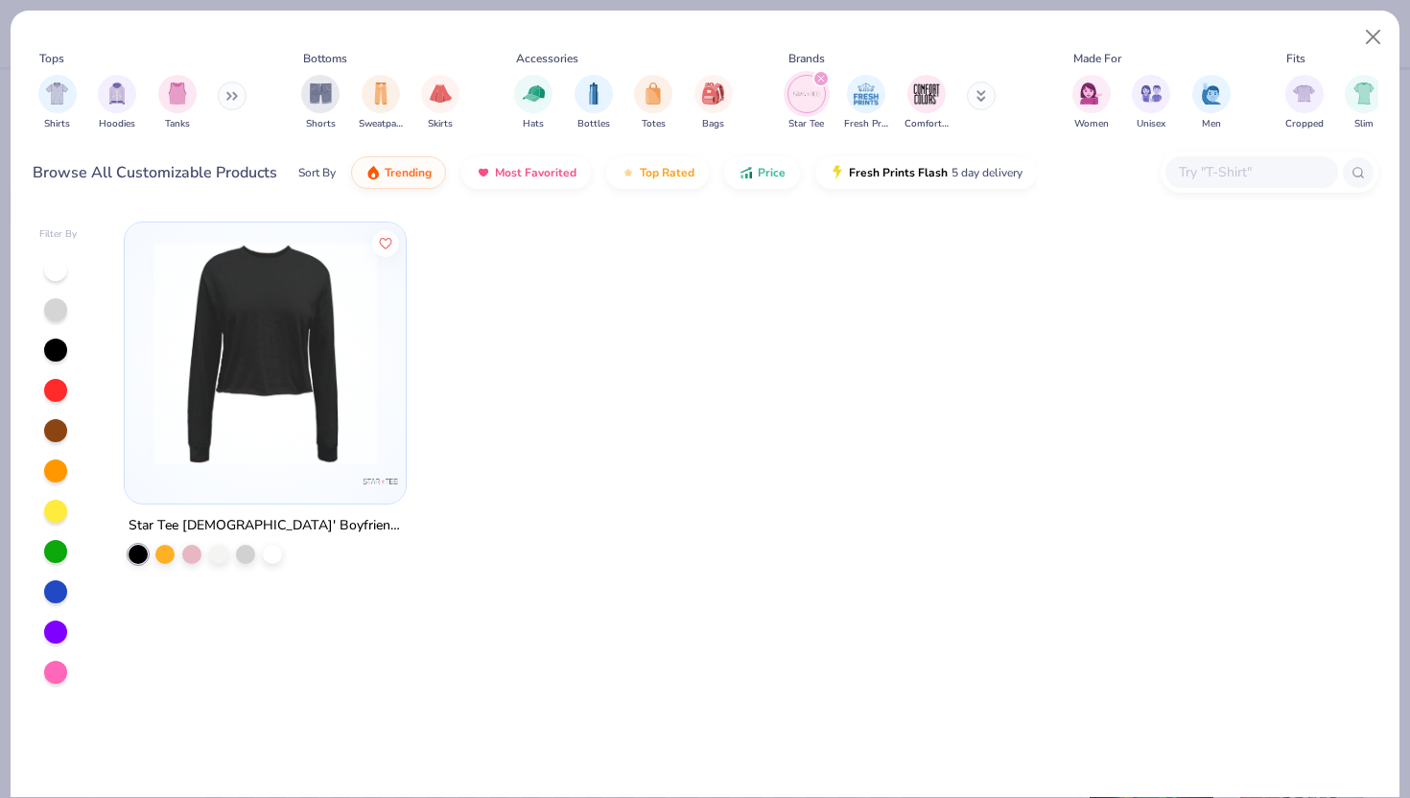
click at [820, 82] on icon "filter for Star Tee" at bounding box center [821, 79] width 8 height 8
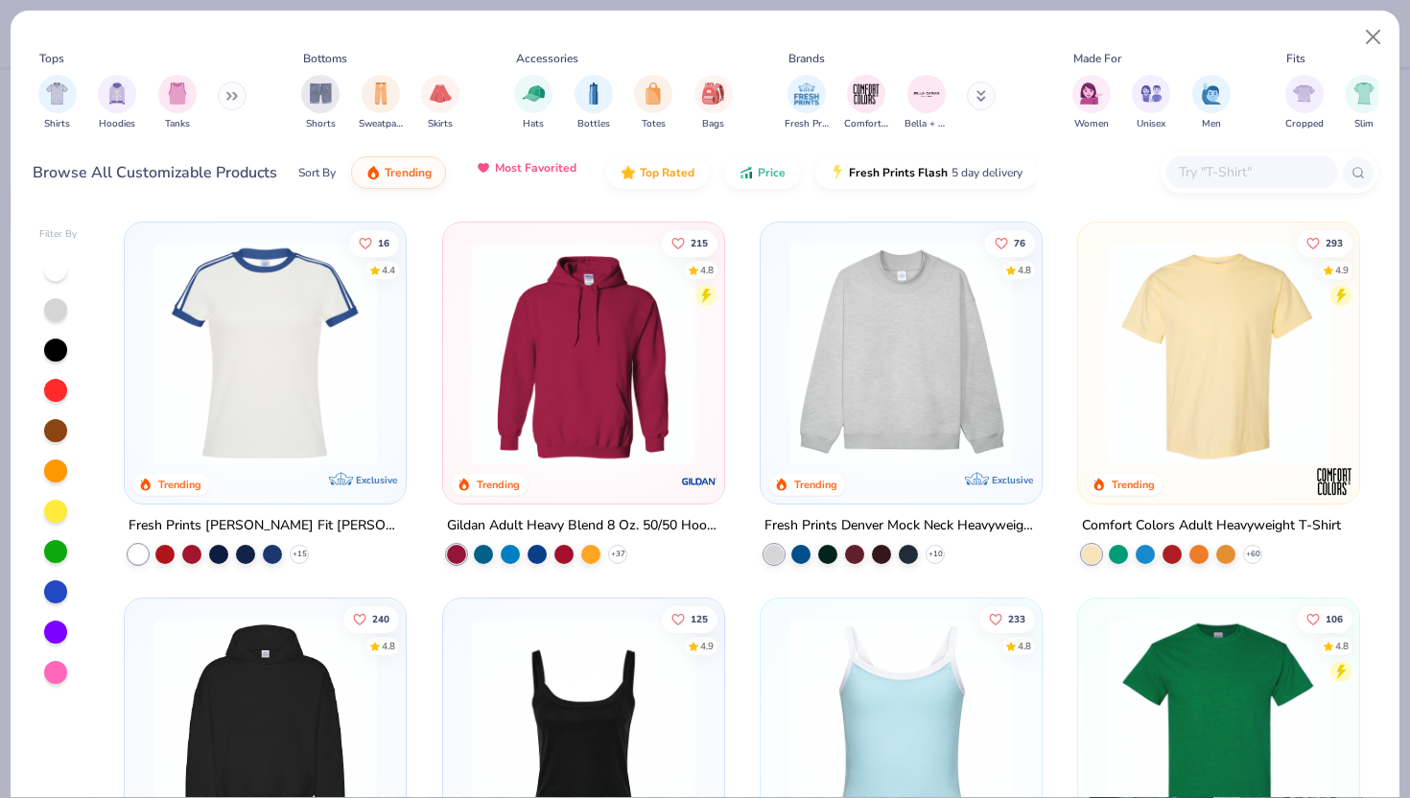
click at [556, 163] on span "Most Favorited" at bounding box center [536, 167] width 82 height 15
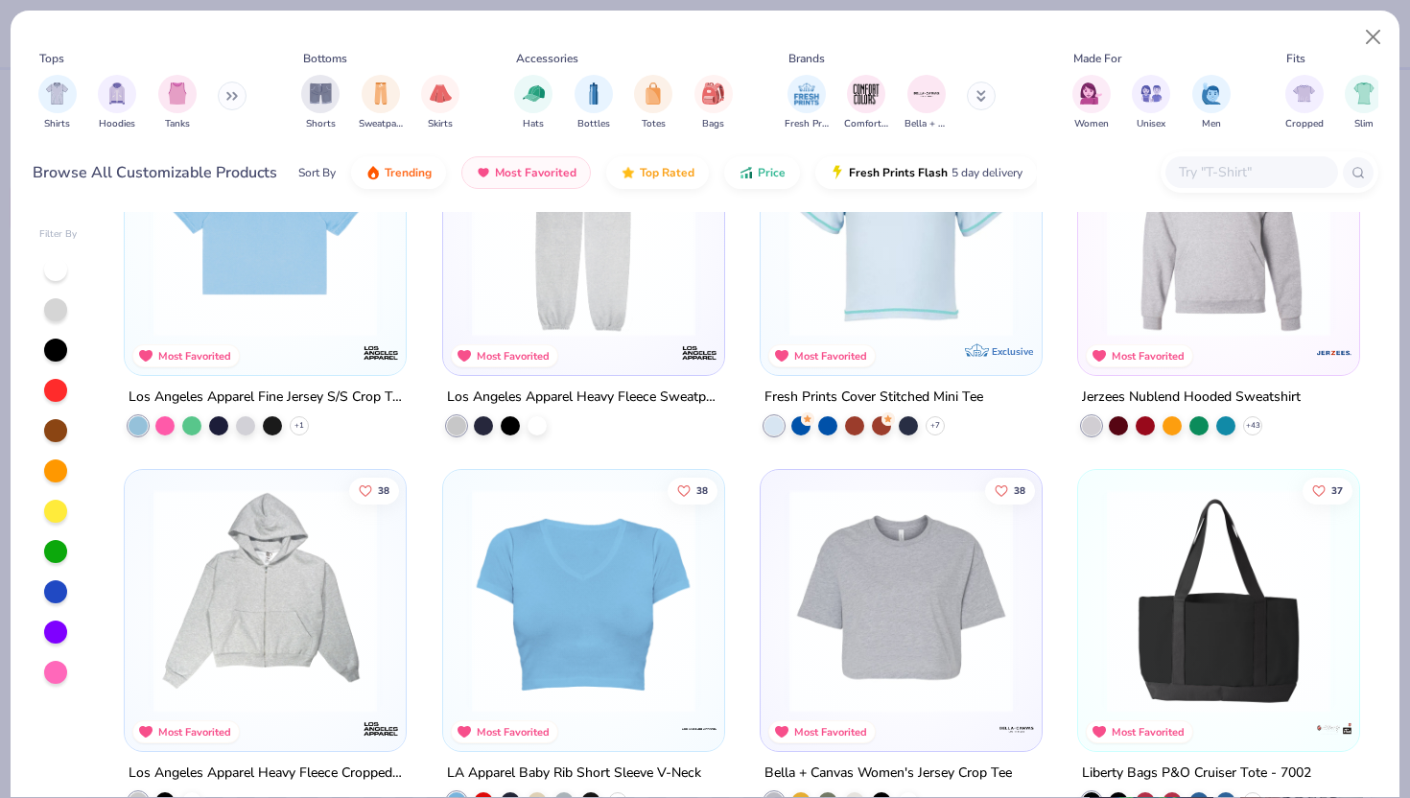
scroll to position [6145, 0]
click at [928, 429] on icon at bounding box center [934, 426] width 15 height 15
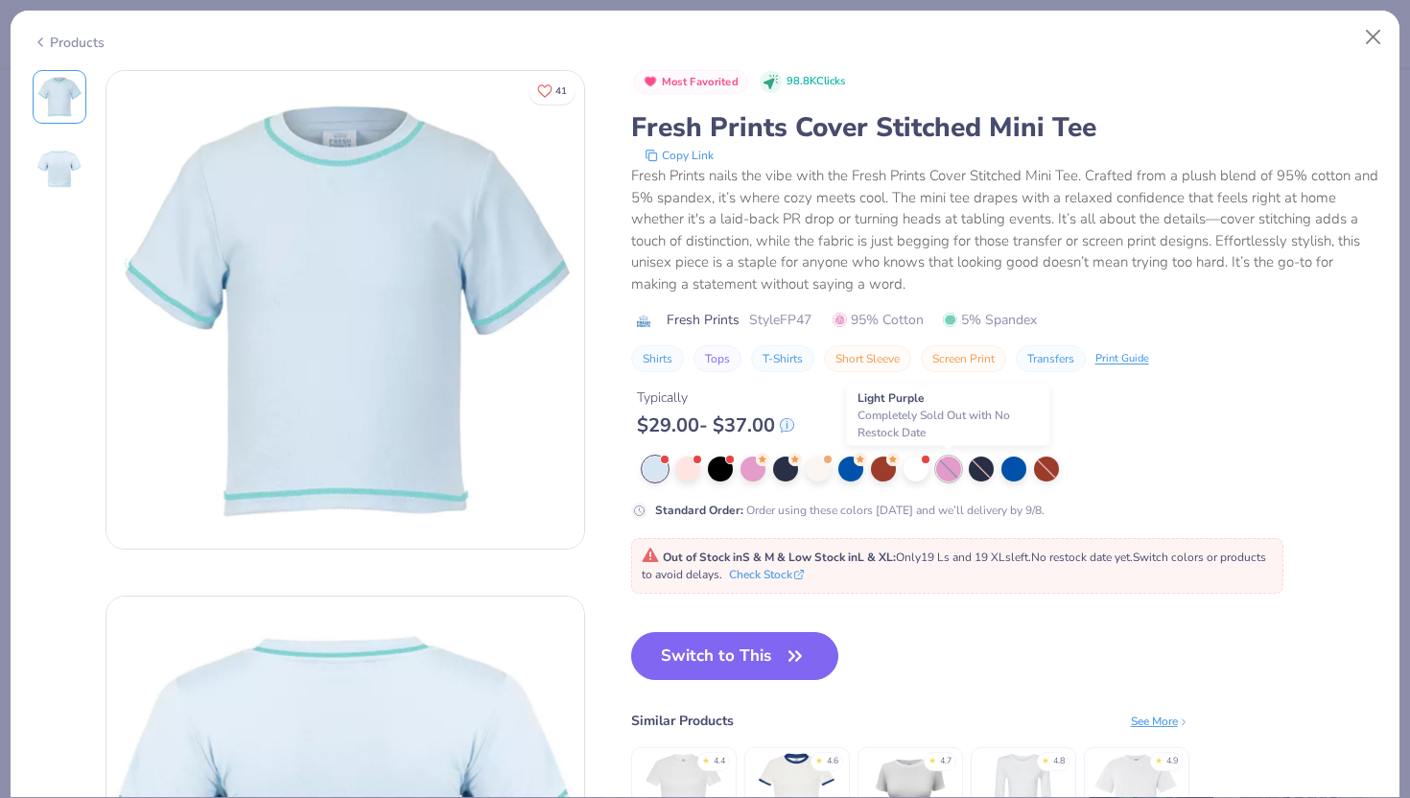
click at [945, 464] on div at bounding box center [948, 468] width 25 height 25
click at [943, 468] on div at bounding box center [948, 468] width 25 height 25
click at [749, 469] on div at bounding box center [752, 467] width 25 height 25
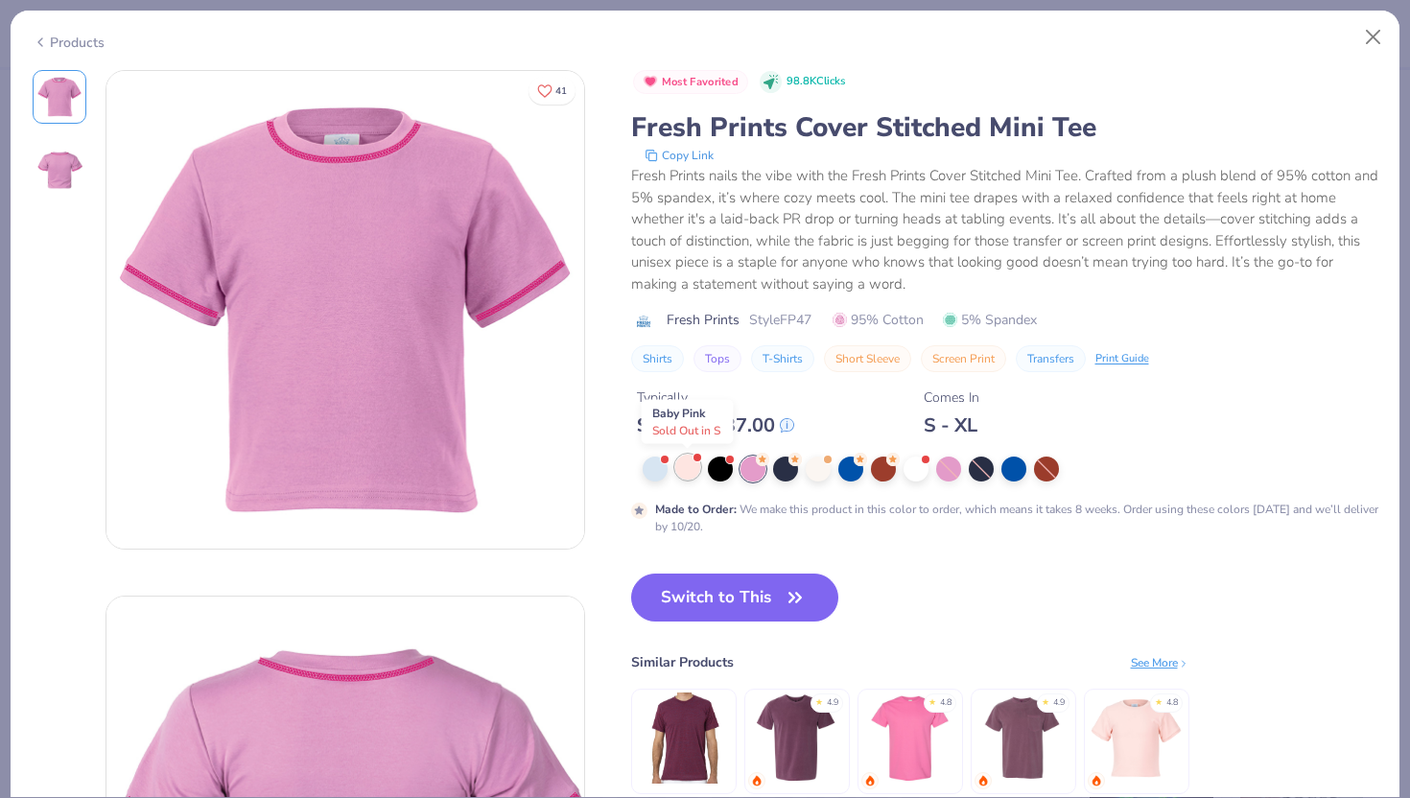
click at [686, 468] on div at bounding box center [687, 467] width 25 height 25
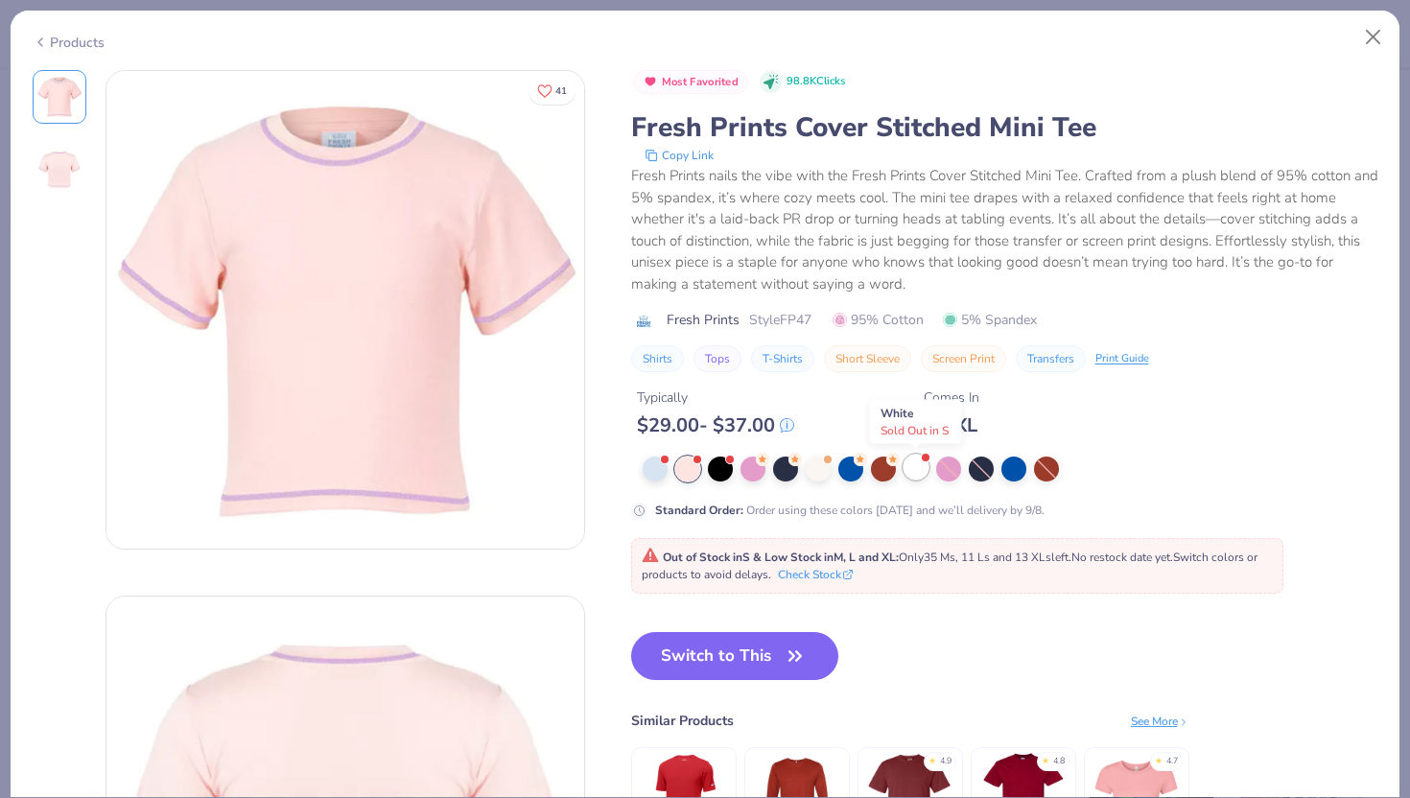
click at [920, 470] on div at bounding box center [915, 467] width 25 height 25
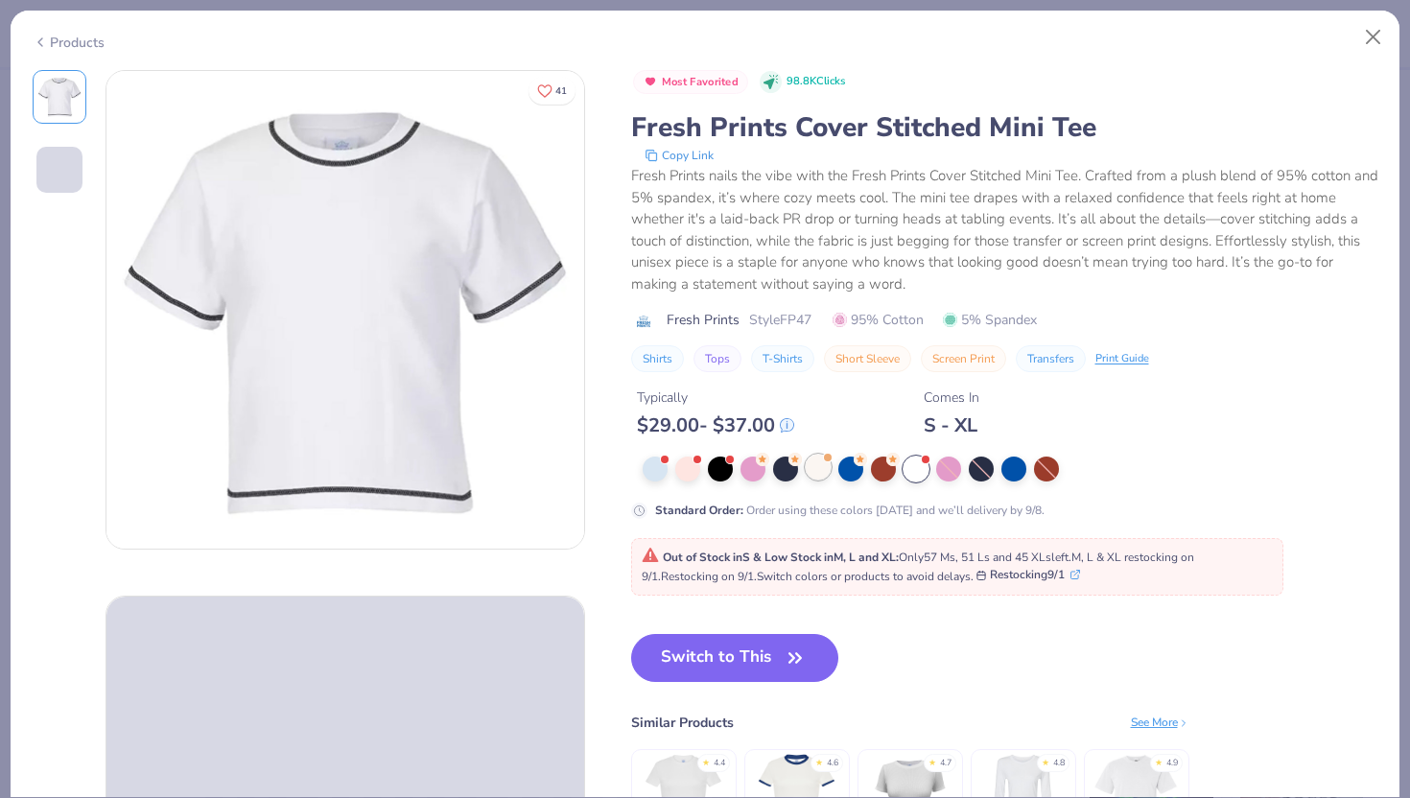
click at [817, 479] on div at bounding box center [817, 467] width 25 height 25
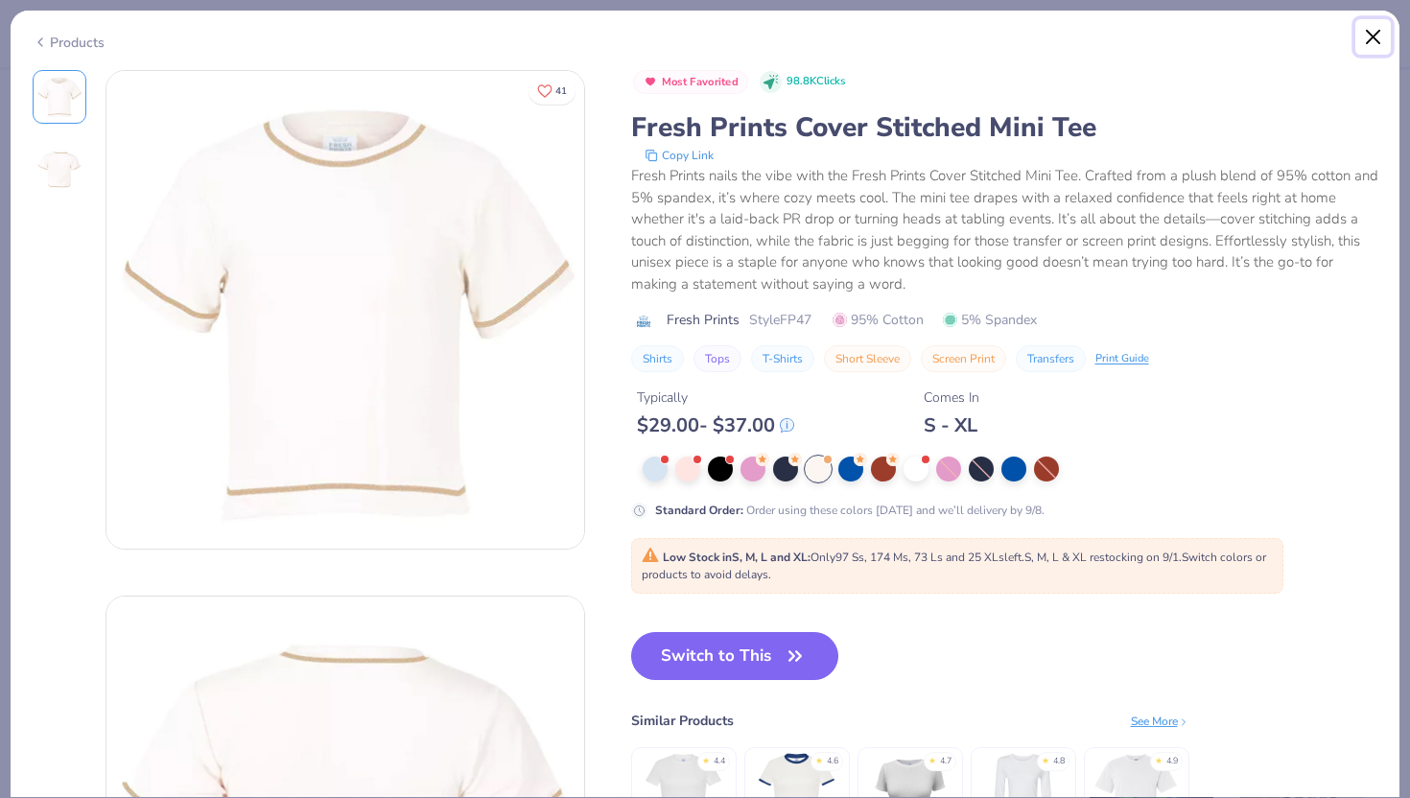
click at [1365, 34] on button "Close" at bounding box center [1373, 37] width 36 height 36
